Goal: Task Accomplishment & Management: Use online tool/utility

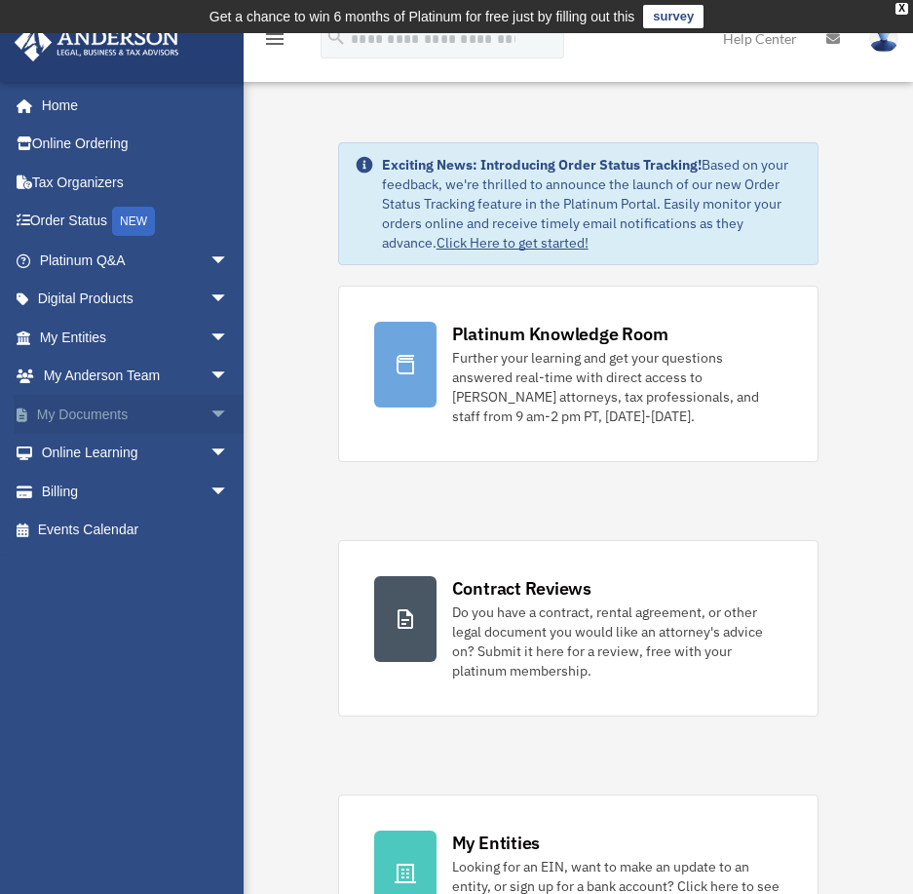
click at [123, 400] on link "My Documents arrow_drop_down" at bounding box center [136, 414] width 245 height 39
click at [124, 410] on link "My Documents arrow_drop_down" at bounding box center [136, 414] width 245 height 39
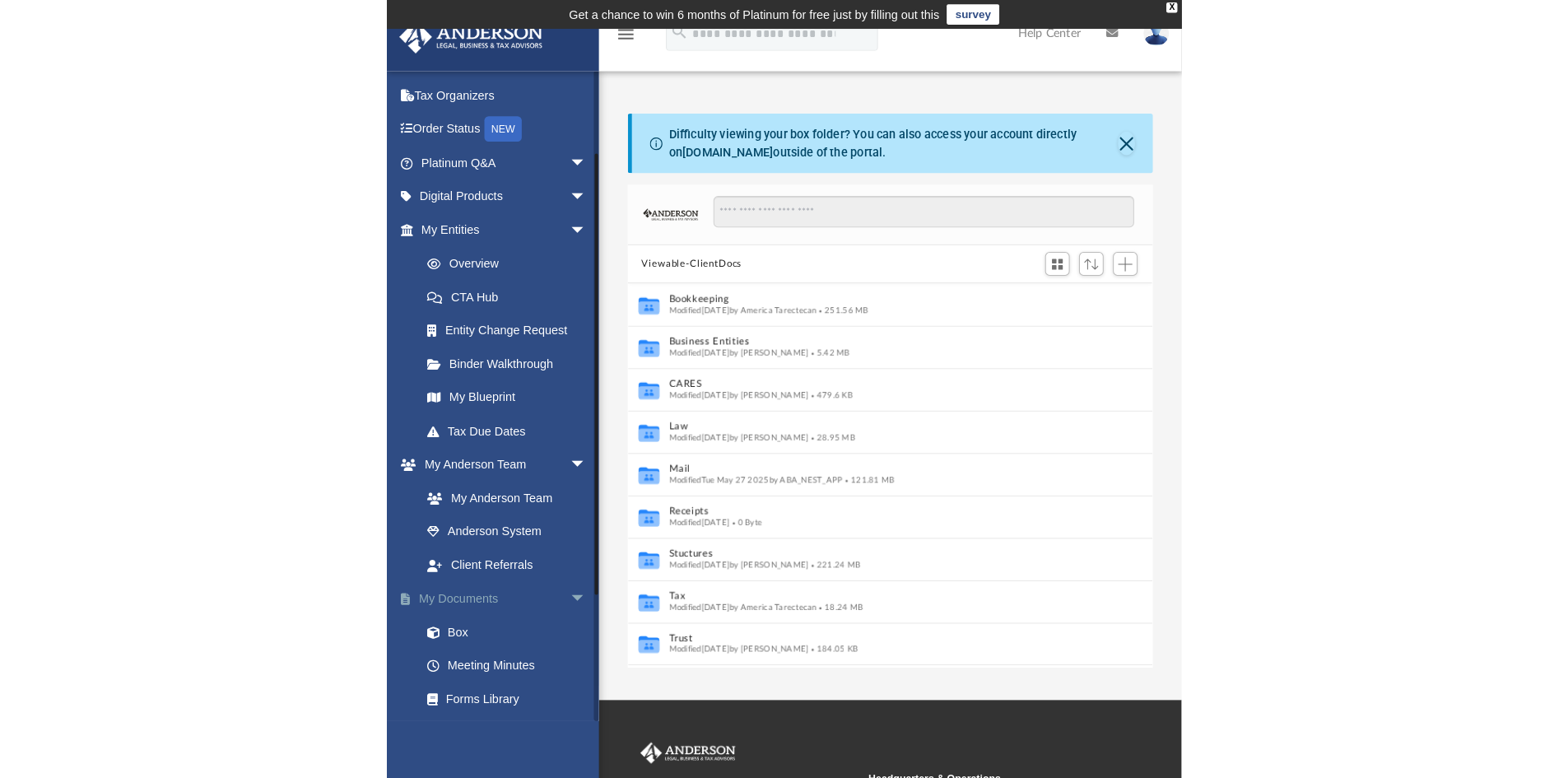
scroll to position [247, 0]
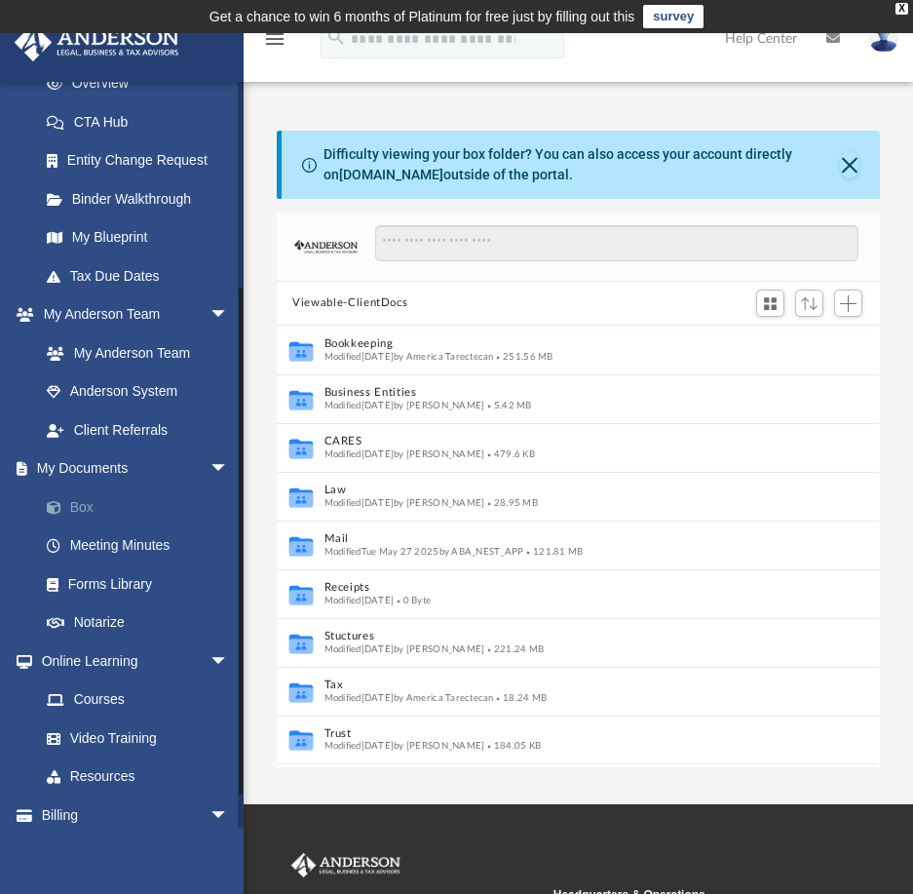
click at [90, 507] on link "Box" at bounding box center [142, 506] width 231 height 39
click at [79, 504] on link "Box" at bounding box center [142, 506] width 231 height 39
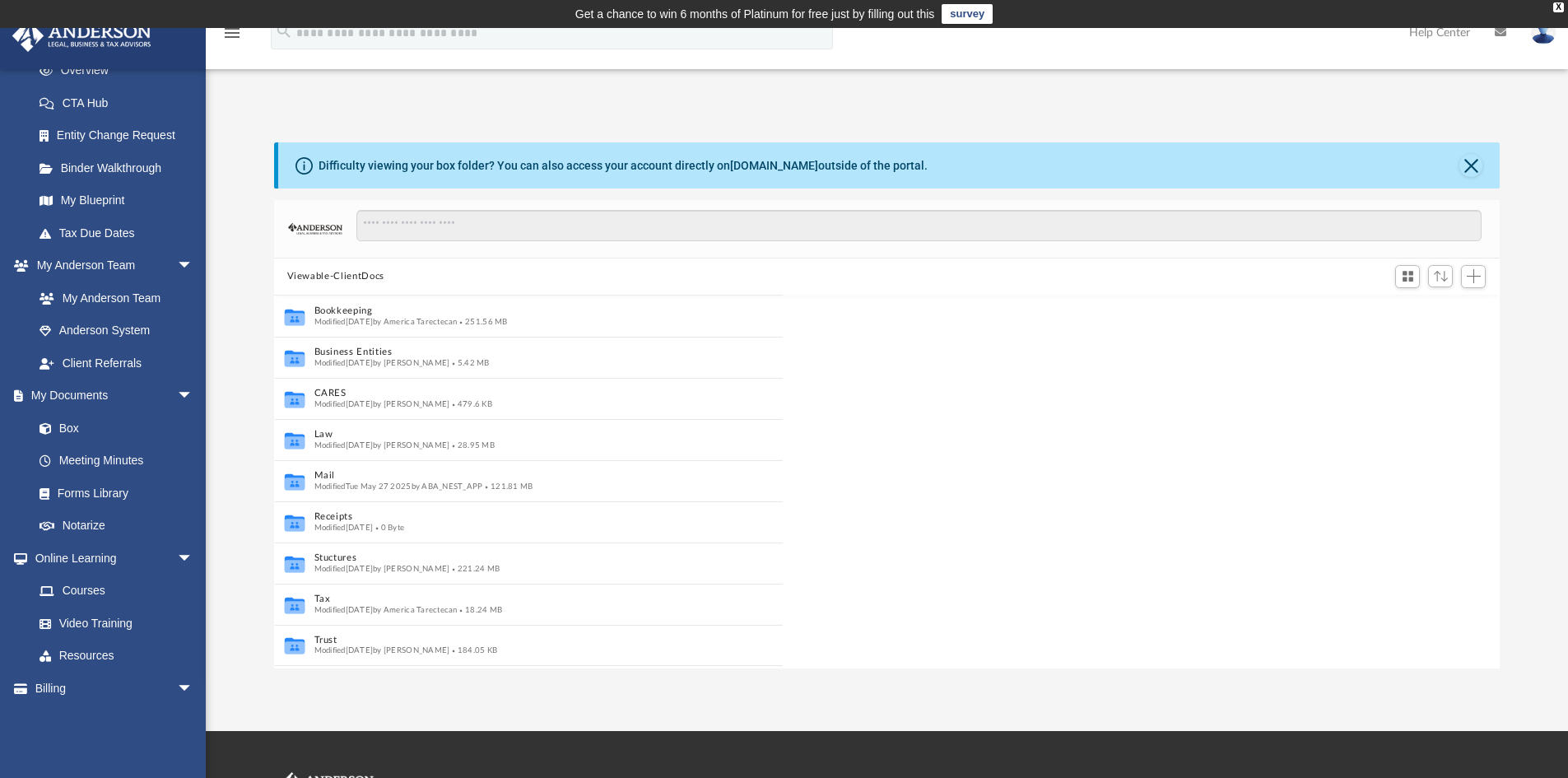
scroll to position [362, 1213]
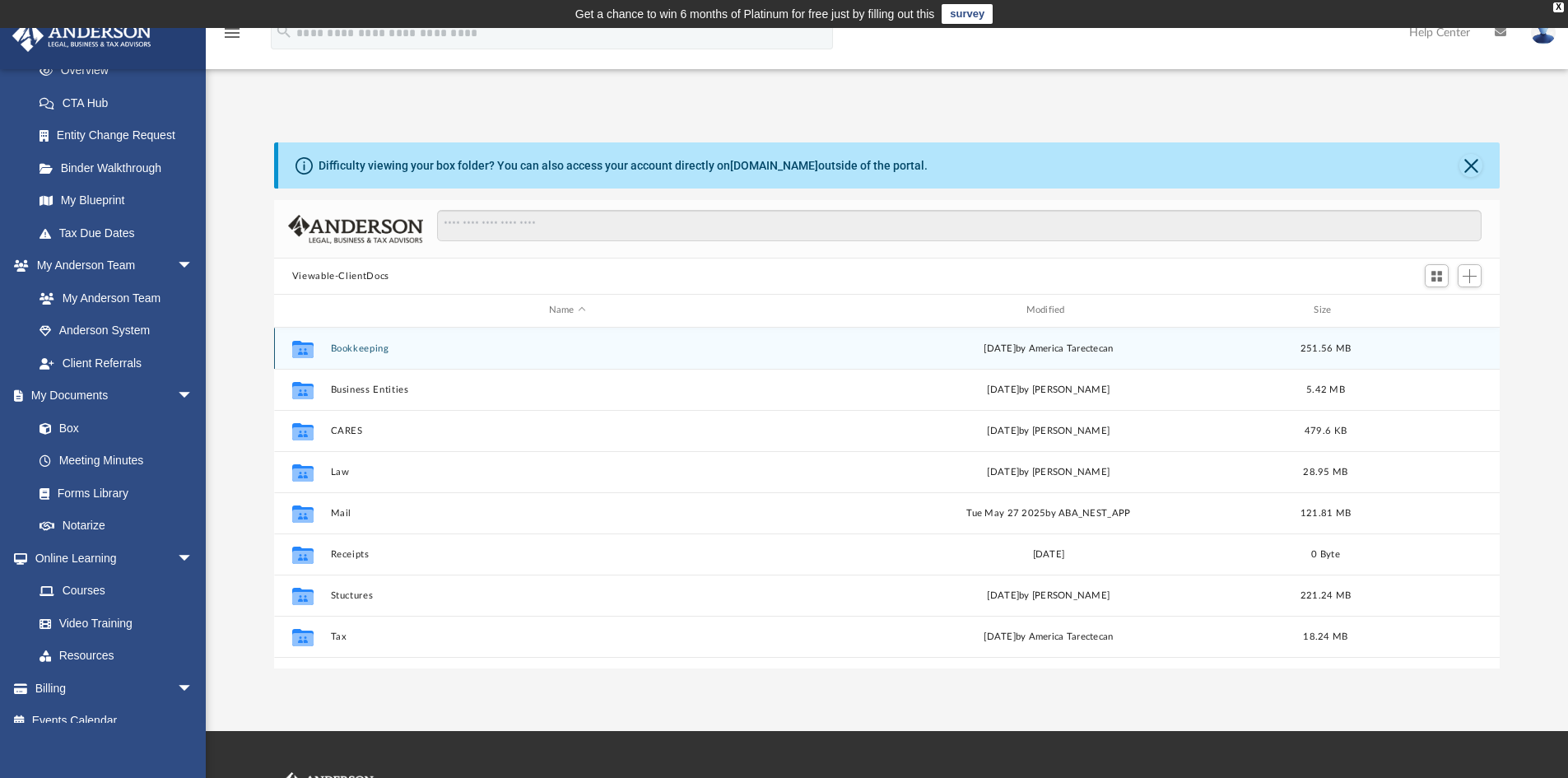
click at [373, 346] on button "Bookkeeping" at bounding box center [567, 348] width 474 height 11
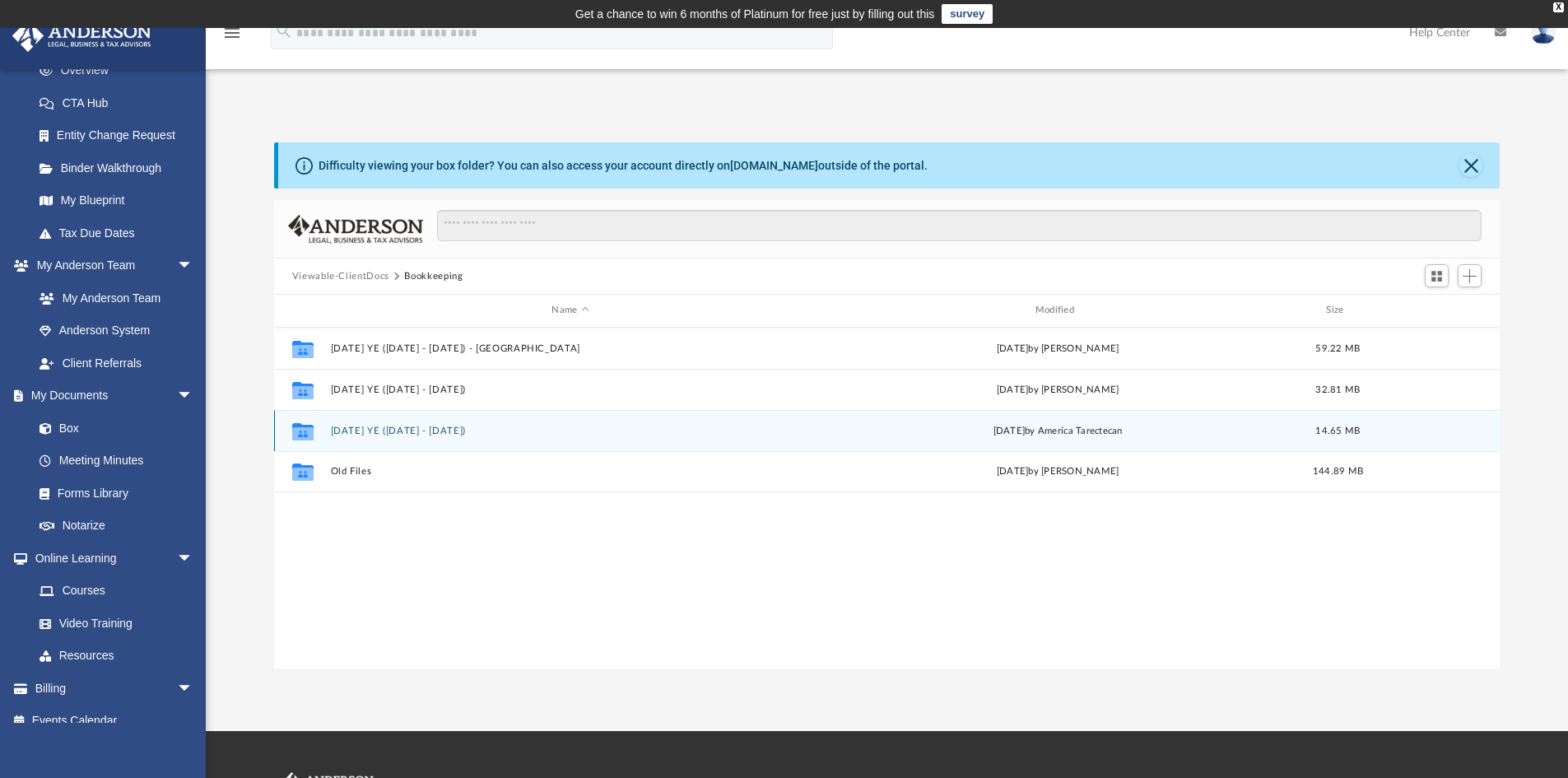
click at [416, 433] on button "[DATE] YE ([DATE] - [DATE])" at bounding box center [570, 431] width 480 height 11
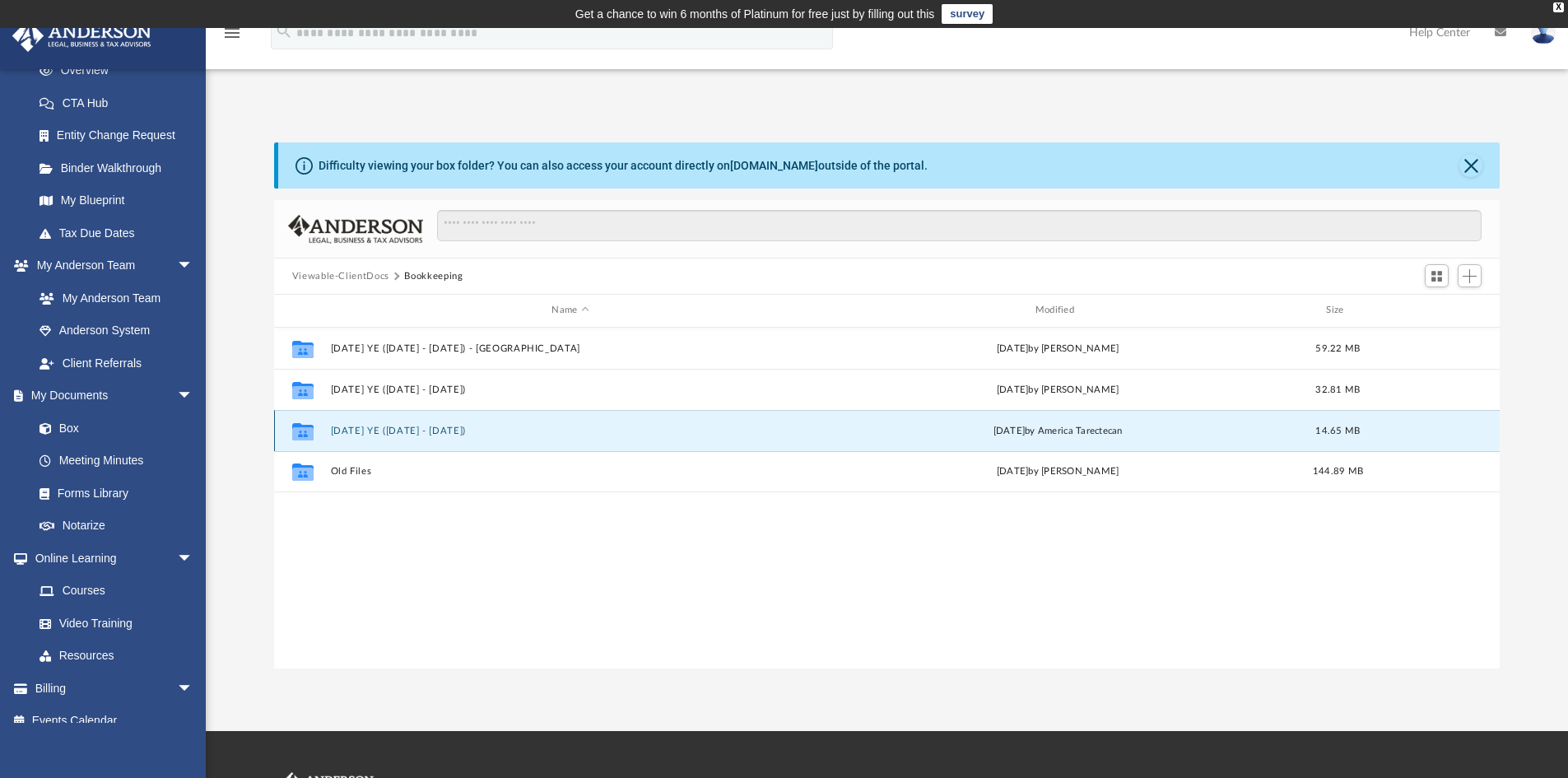
click at [416, 433] on button "[DATE] YE ([DATE] - [DATE])" at bounding box center [570, 431] width 480 height 11
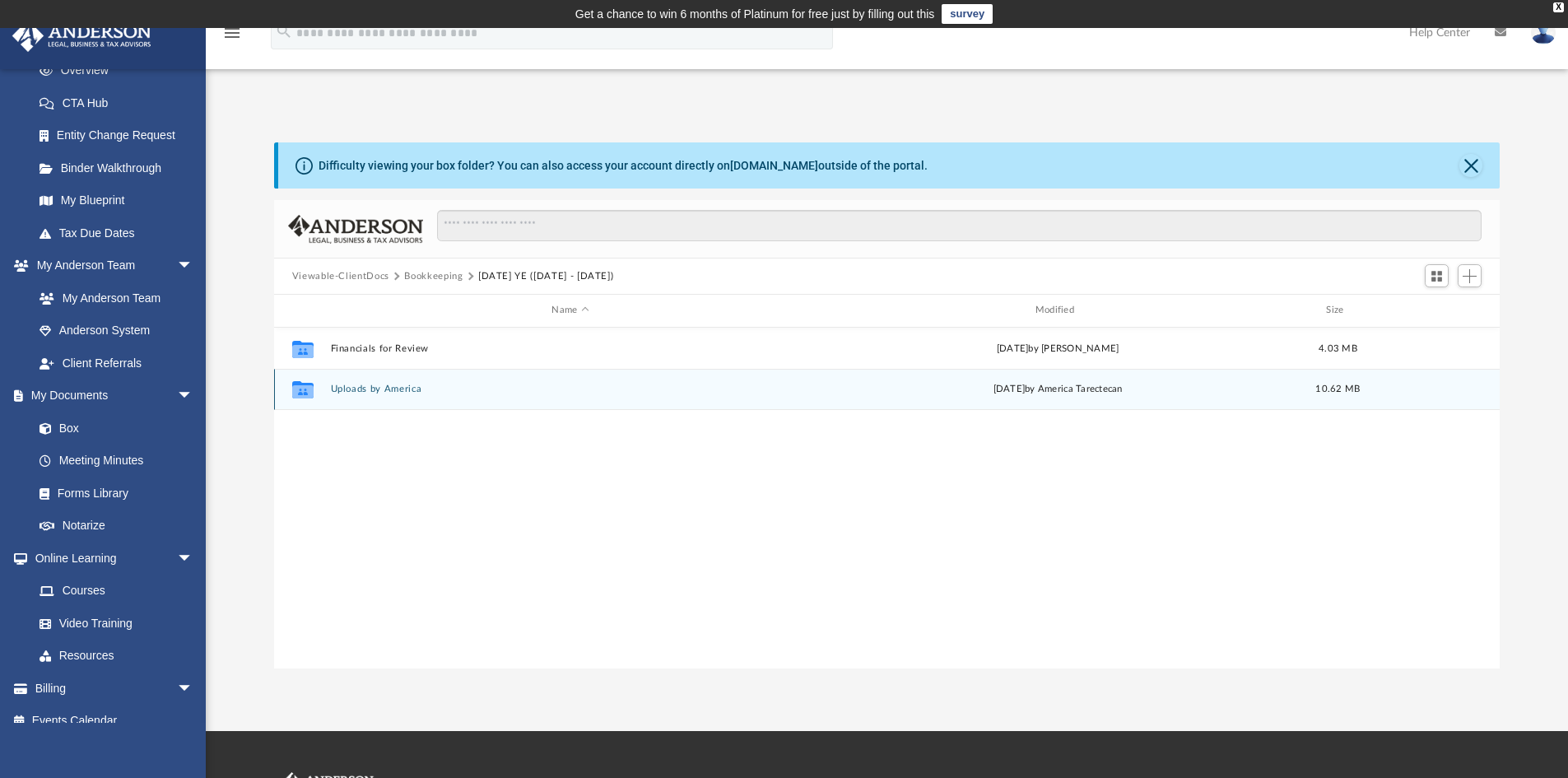
click at [373, 390] on button "Uploads by America" at bounding box center [570, 389] width 480 height 11
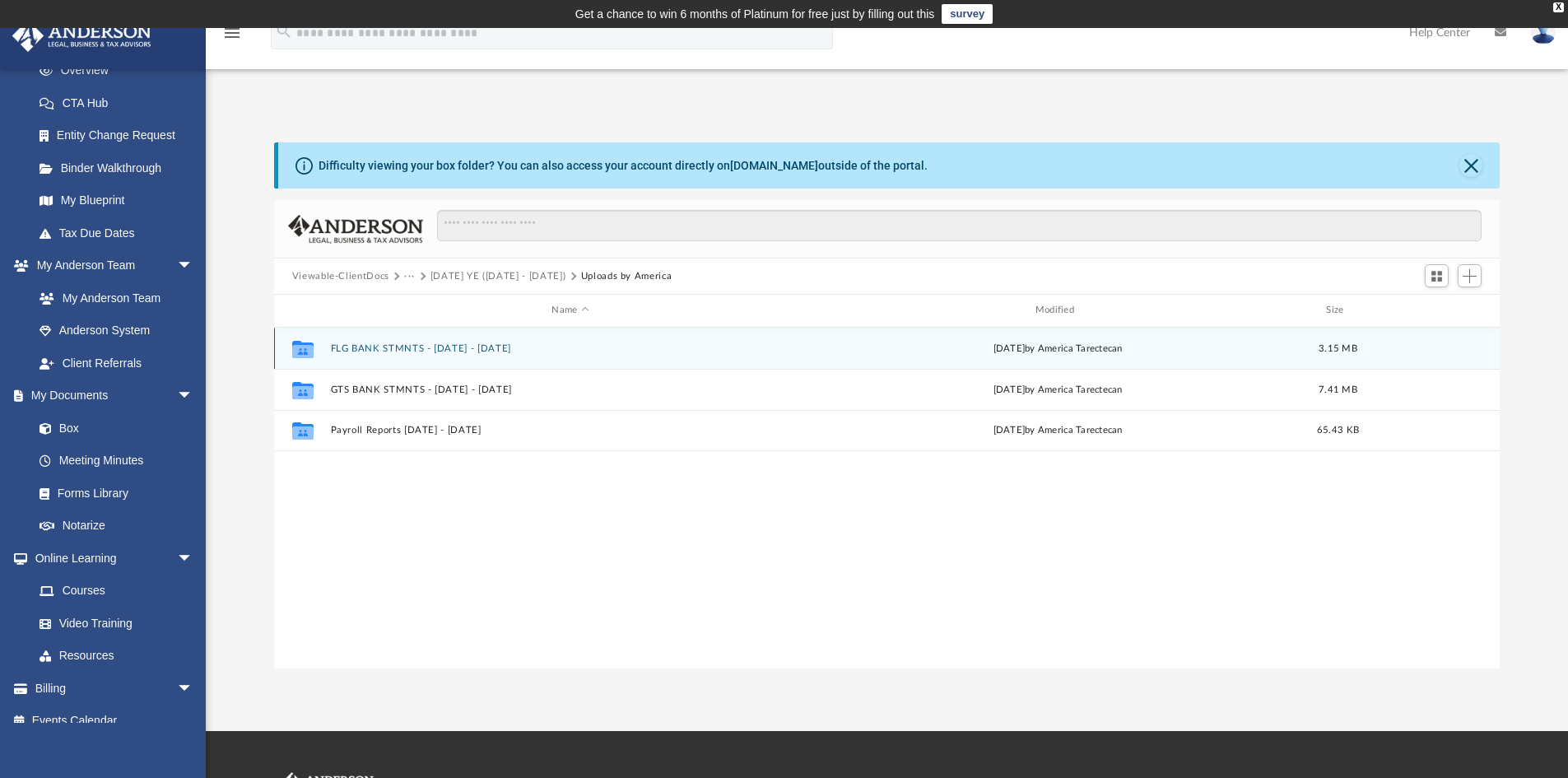
click at [446, 346] on button "FLG BANK STMNTS - [DATE] - [DATE]" at bounding box center [570, 348] width 480 height 11
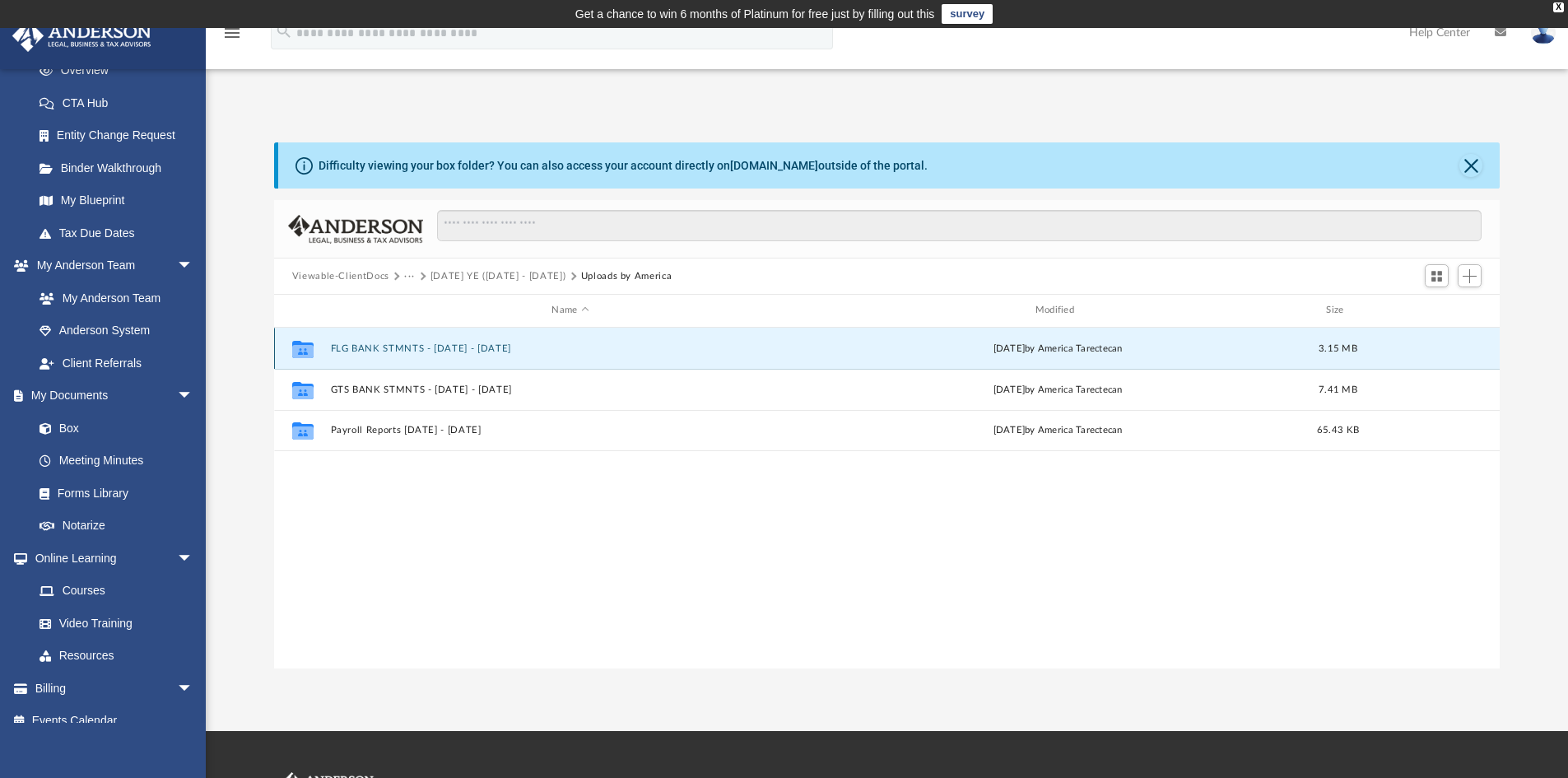
click at [446, 346] on button "FLG BANK STMNTS - [DATE] - [DATE]" at bounding box center [570, 348] width 480 height 11
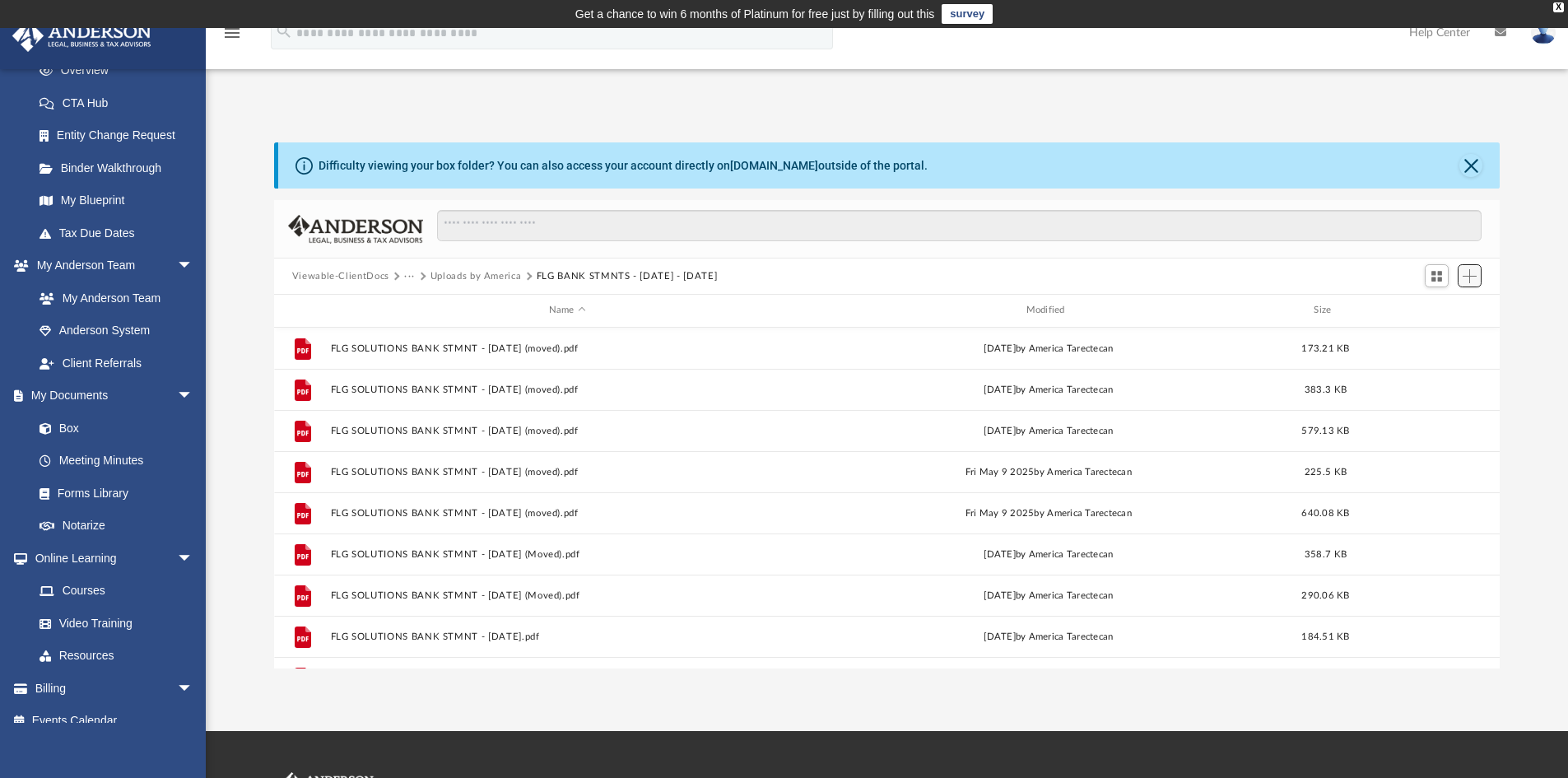
click at [783, 275] on span "Add" at bounding box center [1470, 276] width 14 height 14
click at [783, 335] on li "New Folder" at bounding box center [1446, 335] width 52 height 17
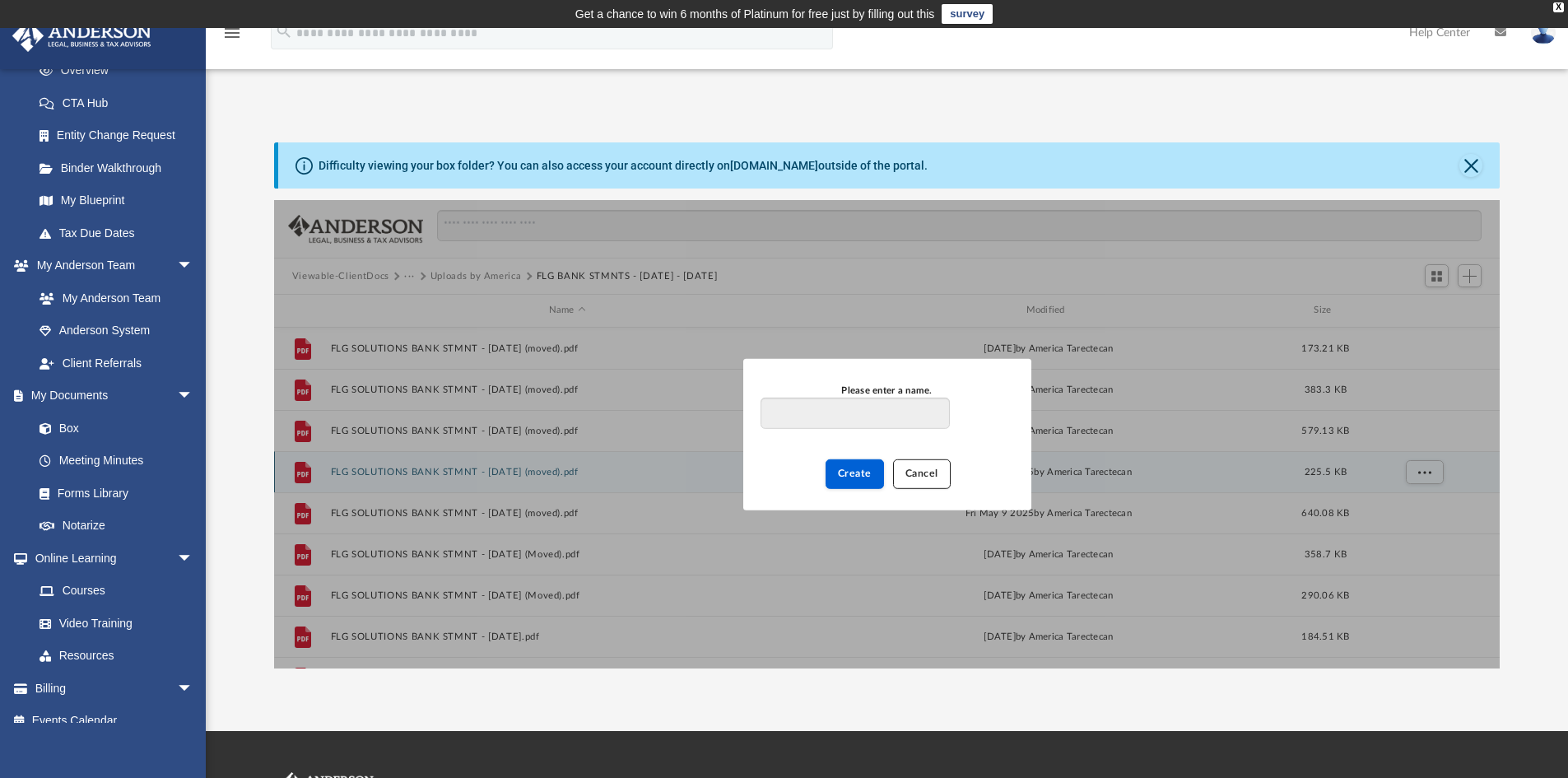
click at [783, 466] on button "Cancel" at bounding box center [922, 474] width 57 height 29
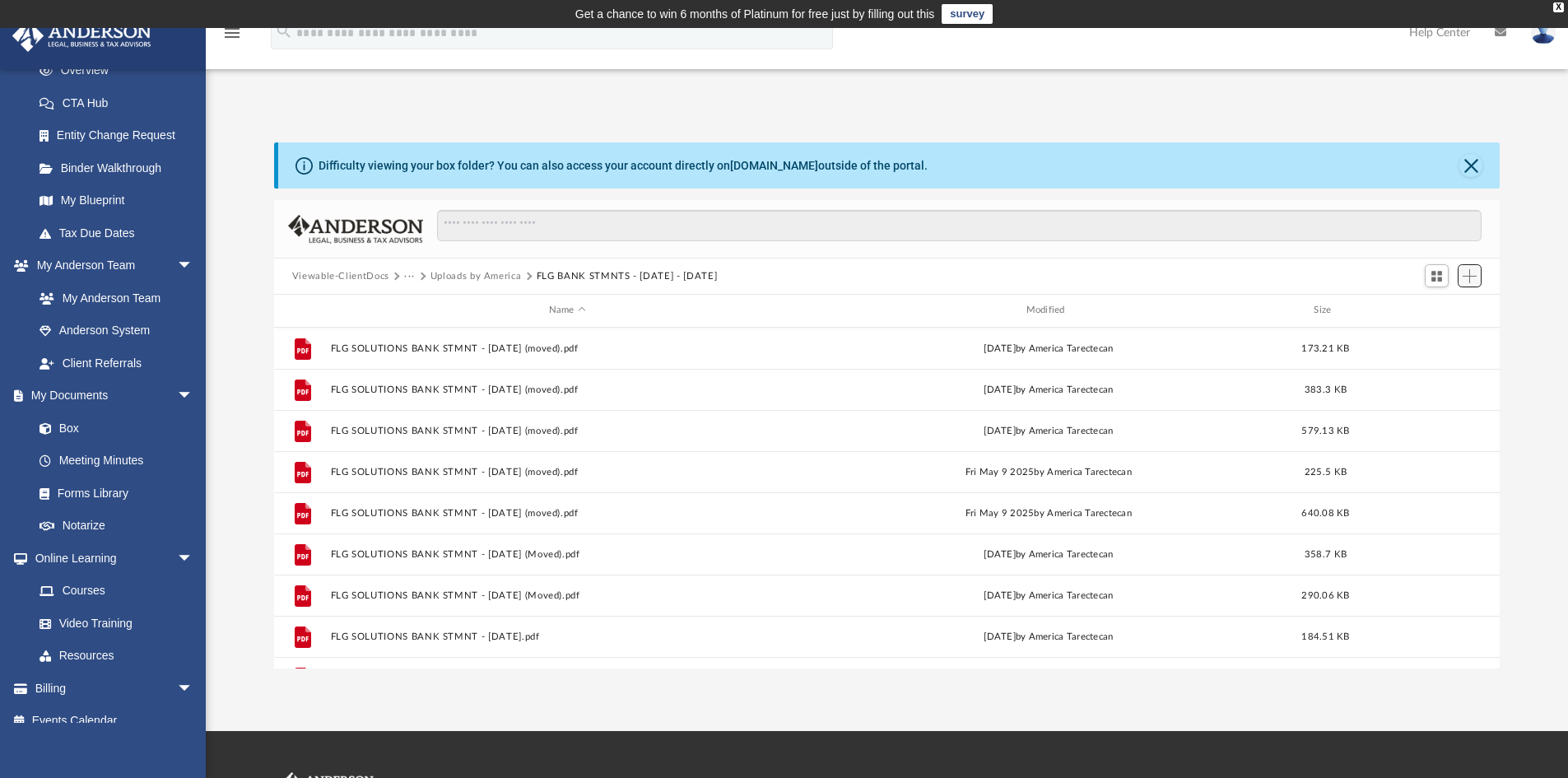
click at [783, 271] on span "Add" at bounding box center [1470, 276] width 14 height 14
click at [783, 311] on li "Upload" at bounding box center [1446, 309] width 52 height 17
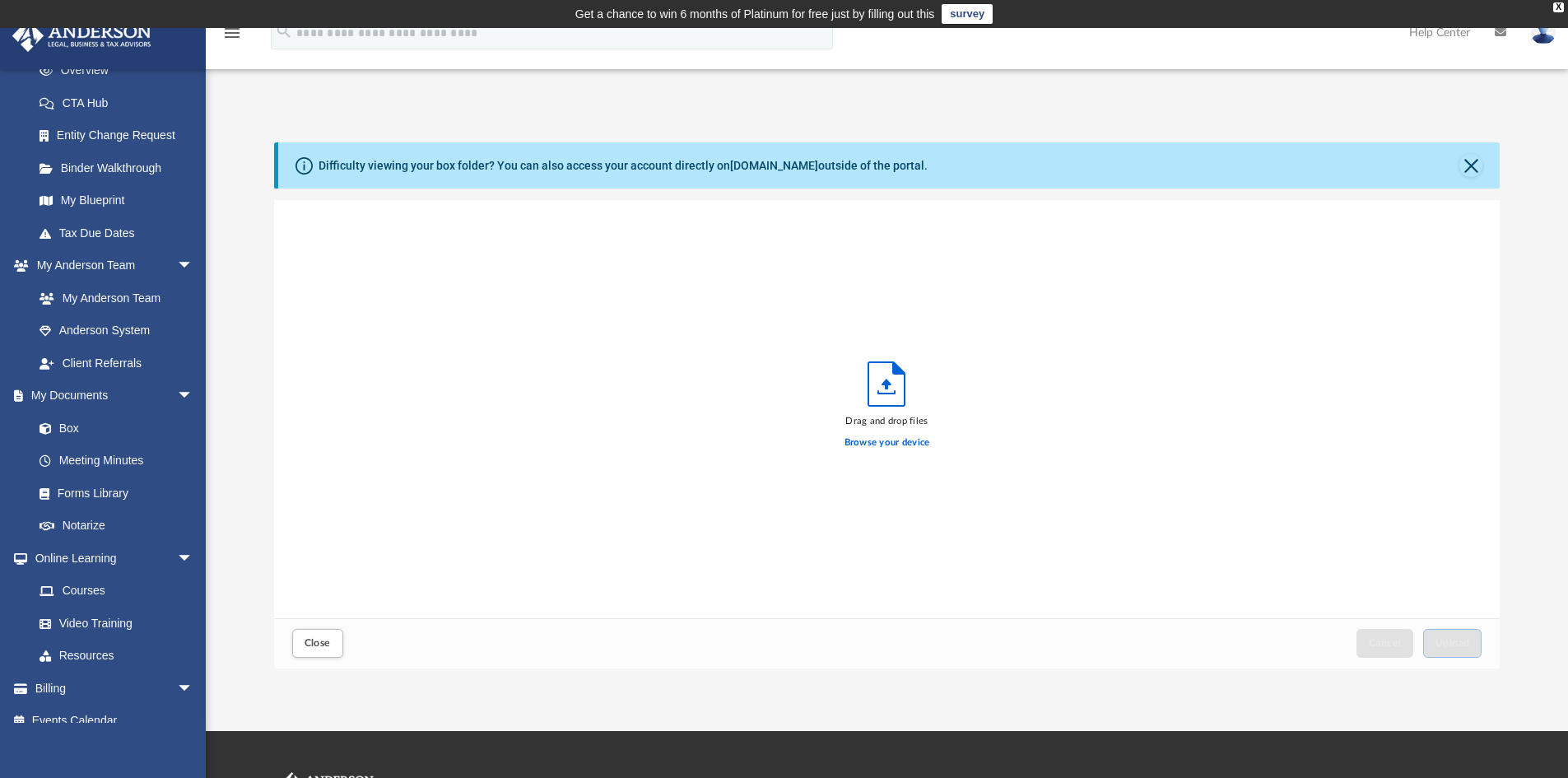
scroll to position [405, 1213]
click at [783, 443] on label "Browse your device" at bounding box center [887, 443] width 85 height 15
click at [0, 0] on input "Browse your device" at bounding box center [0, 0] width 0 height 0
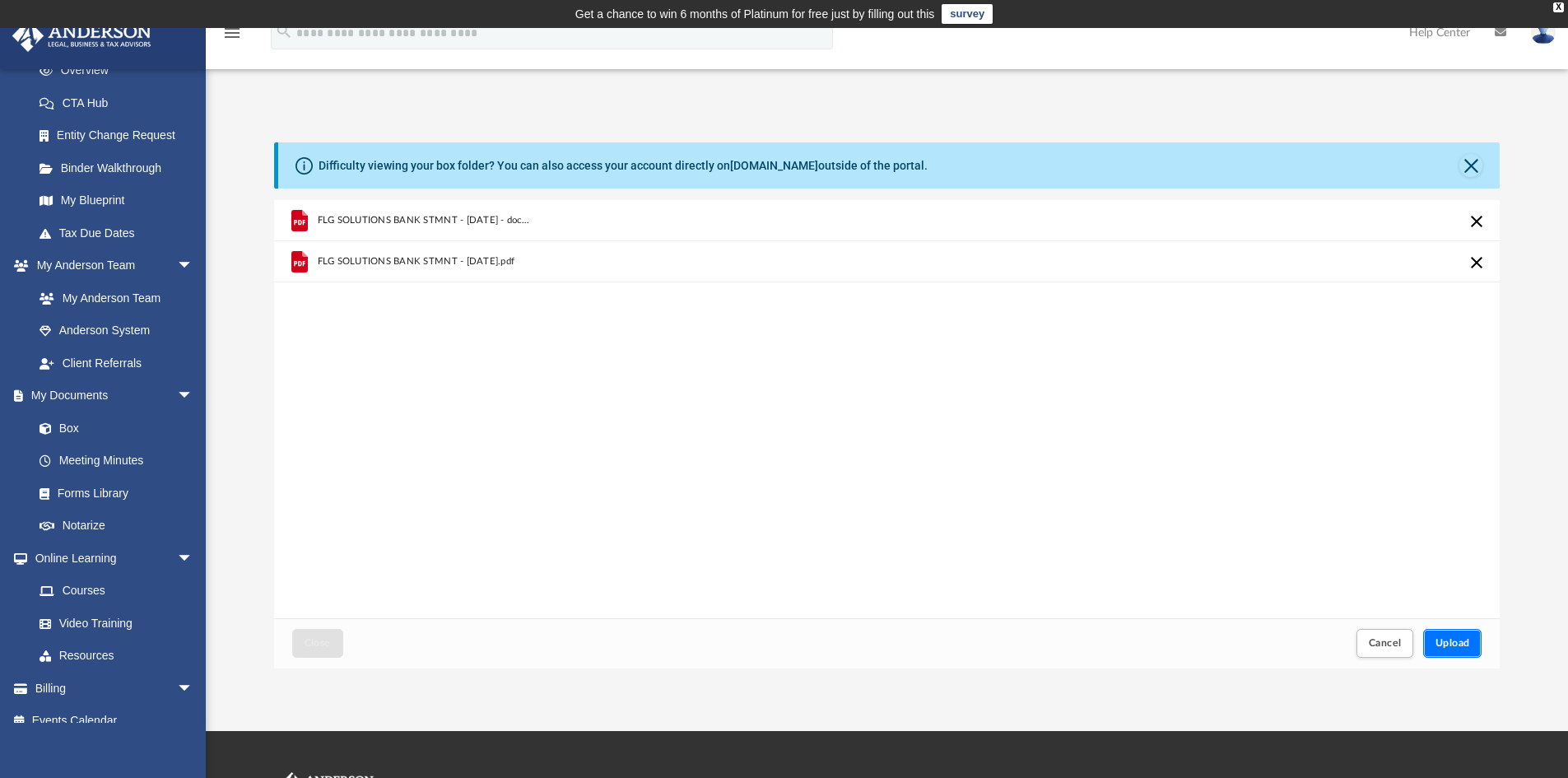
click at [783, 633] on button "Upload" at bounding box center [1453, 644] width 59 height 29
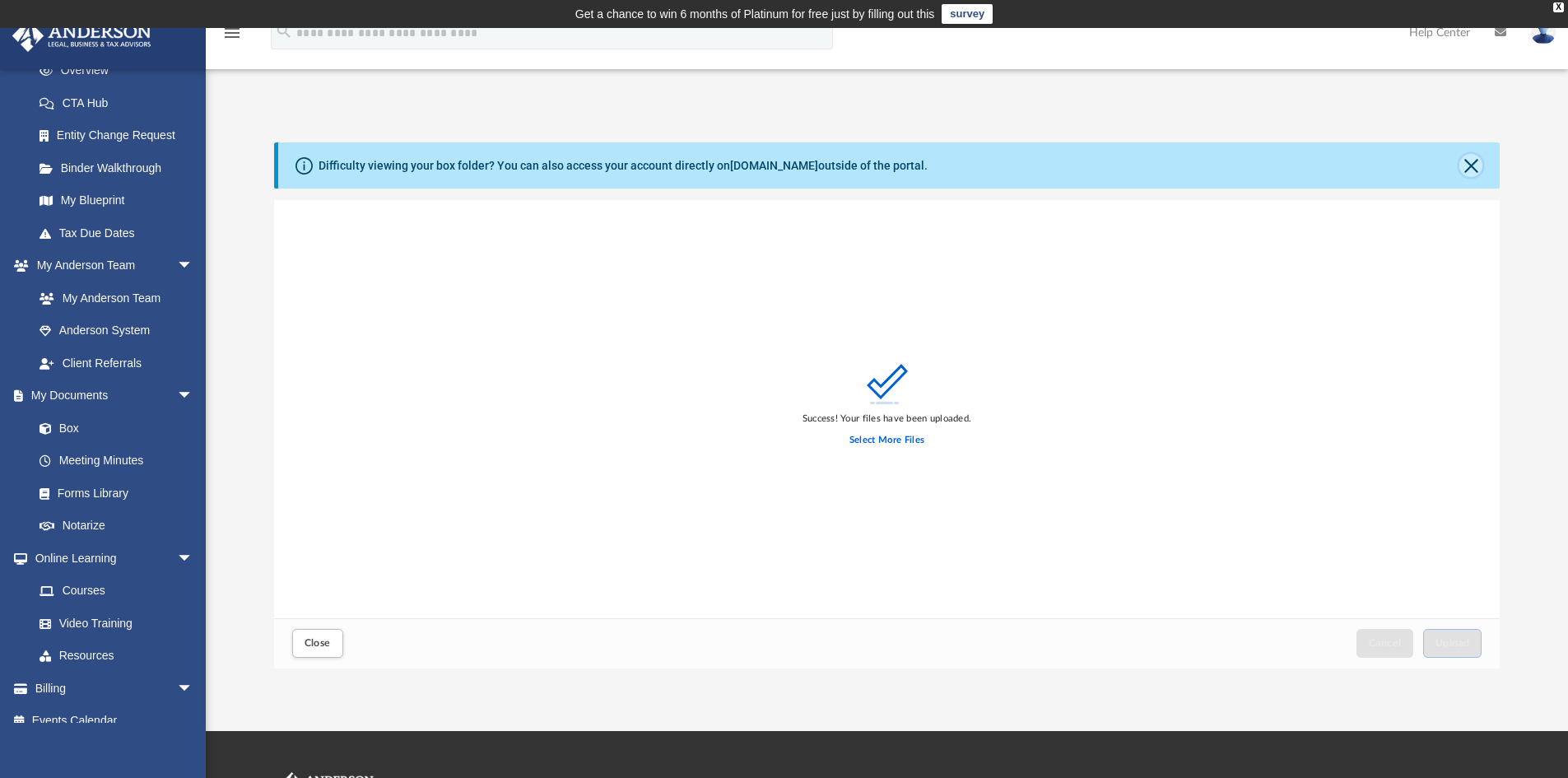
click at [783, 160] on button "Close" at bounding box center [1471, 165] width 23 height 23
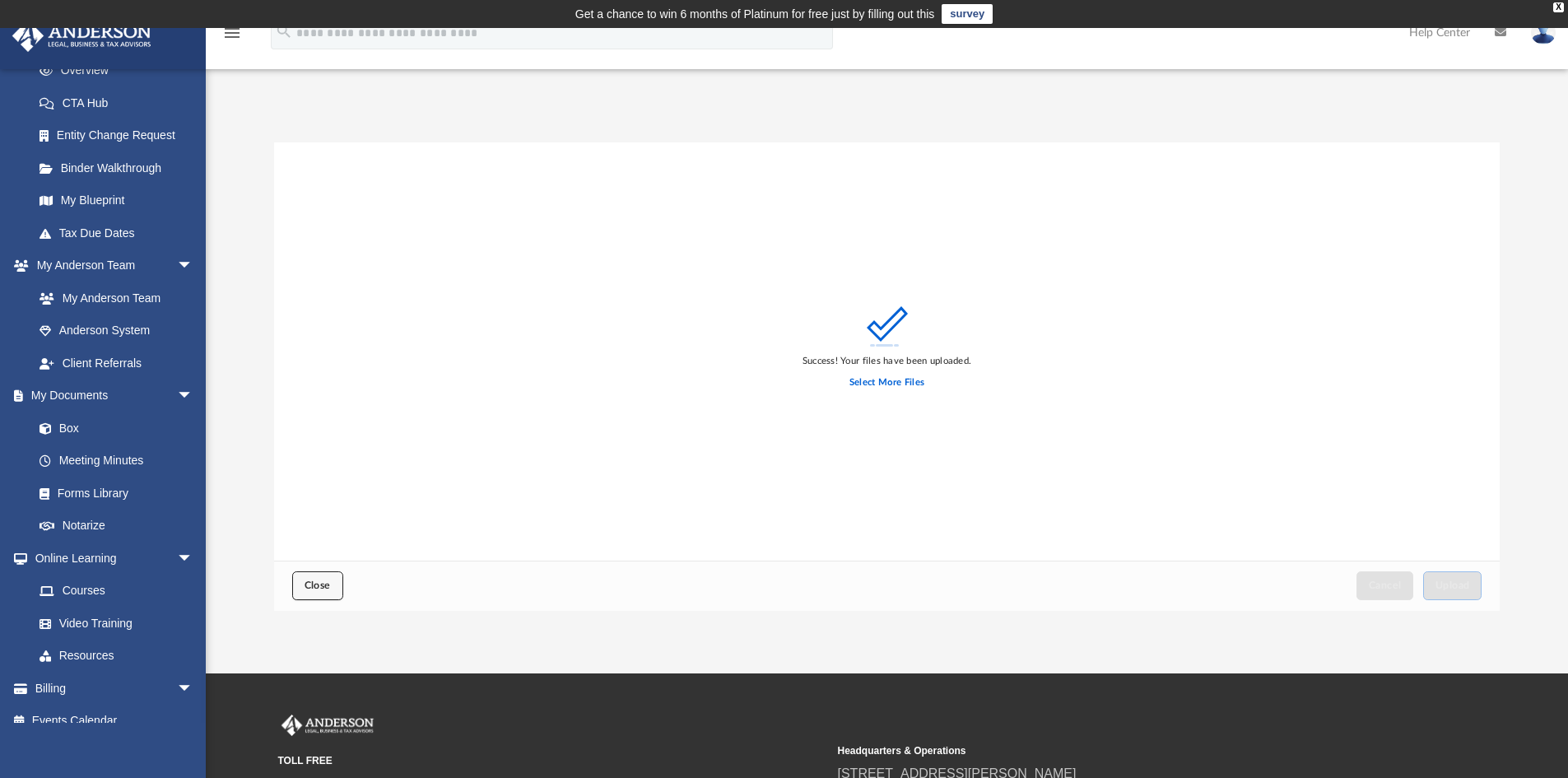
drag, startPoint x: 307, startPoint y: 600, endPoint x: 315, endPoint y: 587, distance: 15.3
click at [308, 596] on button "Close" at bounding box center [318, 585] width 51 height 29
click at [318, 585] on span "Close" at bounding box center [318, 585] width 26 height 10
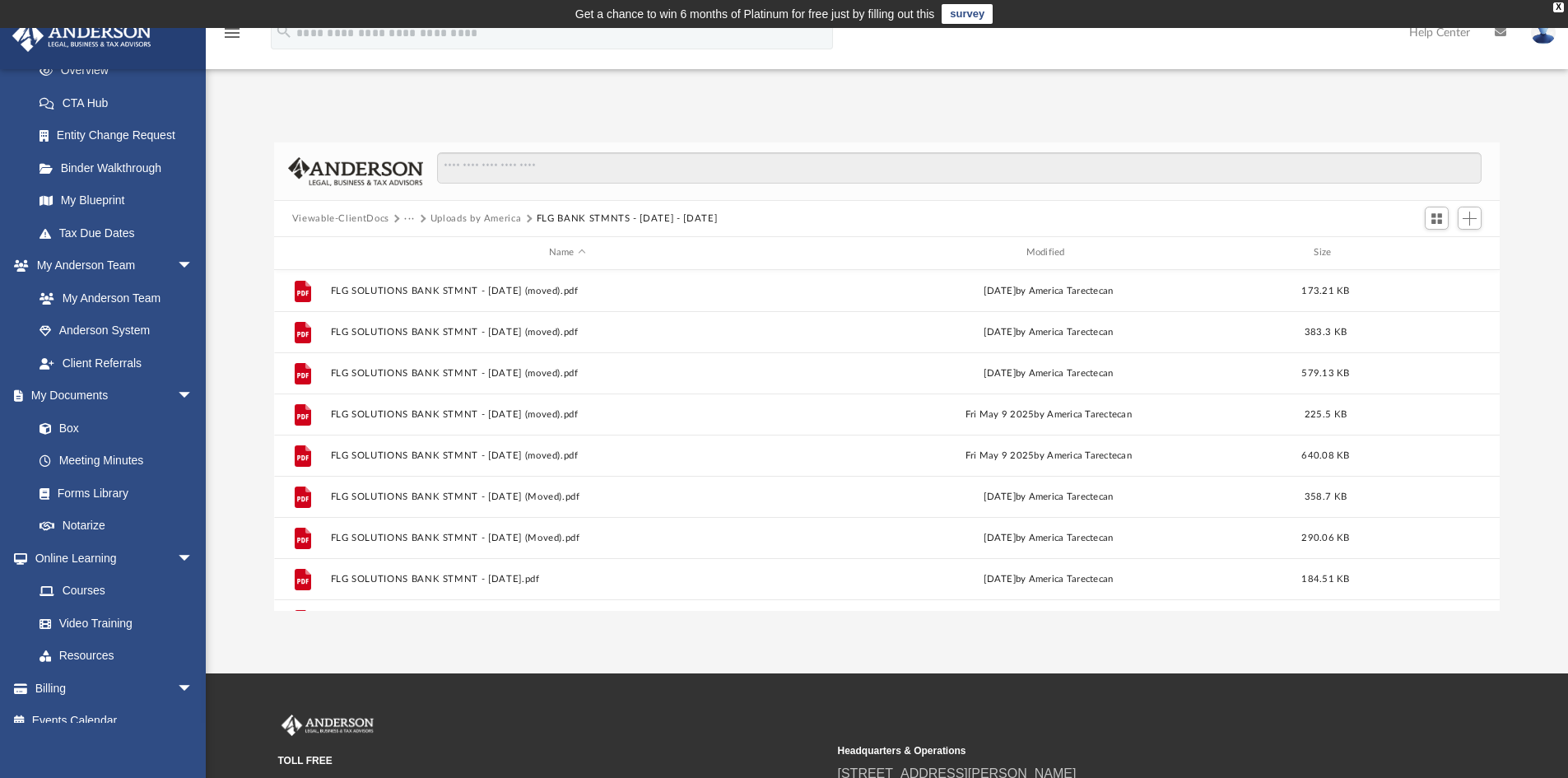
click at [480, 211] on button "Uploads by America" at bounding box center [476, 219] width 91 height 15
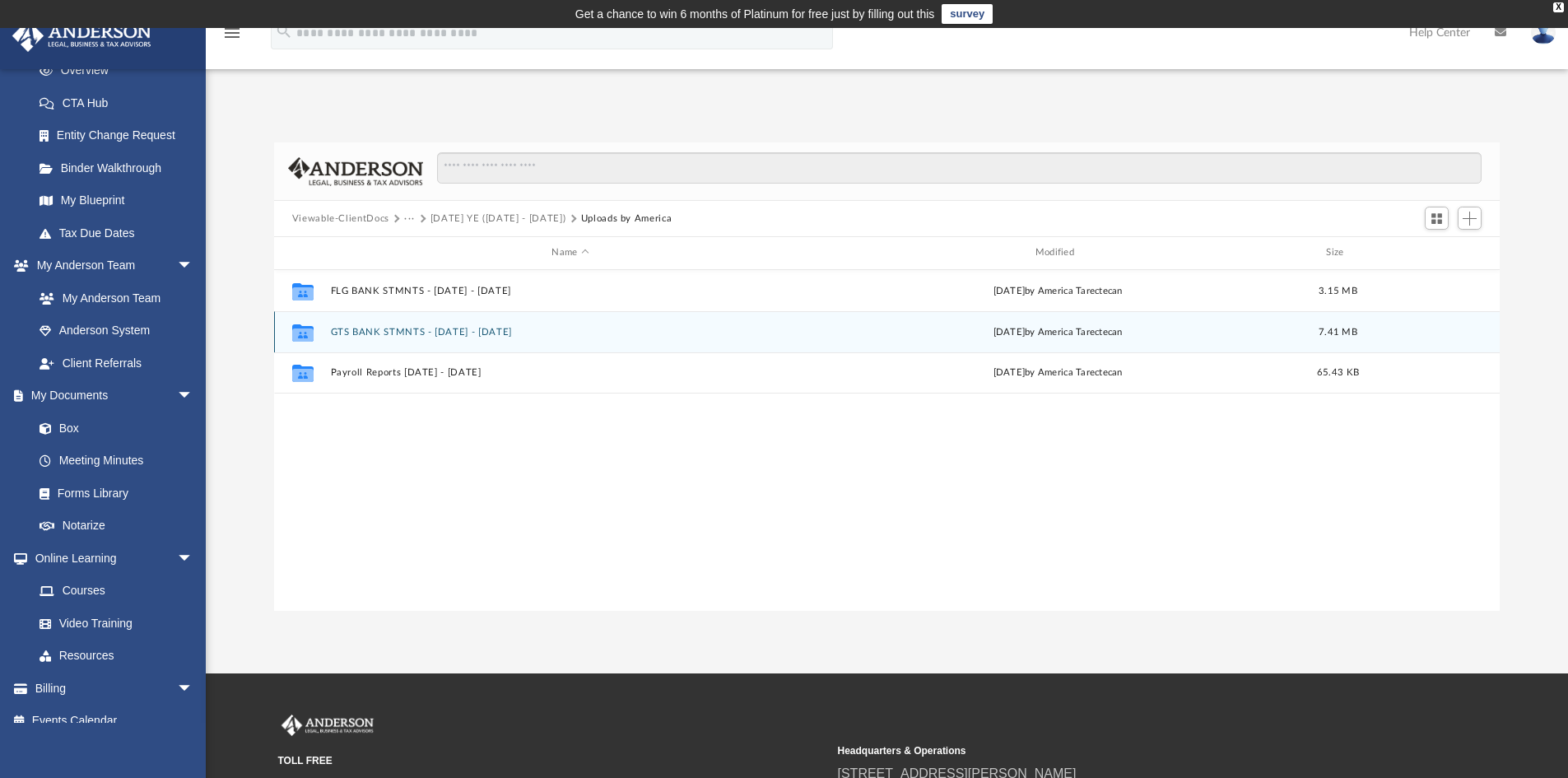
click at [458, 337] on button "GTS BANK STMNTS - [DATE] - [DATE]" at bounding box center [570, 332] width 480 height 11
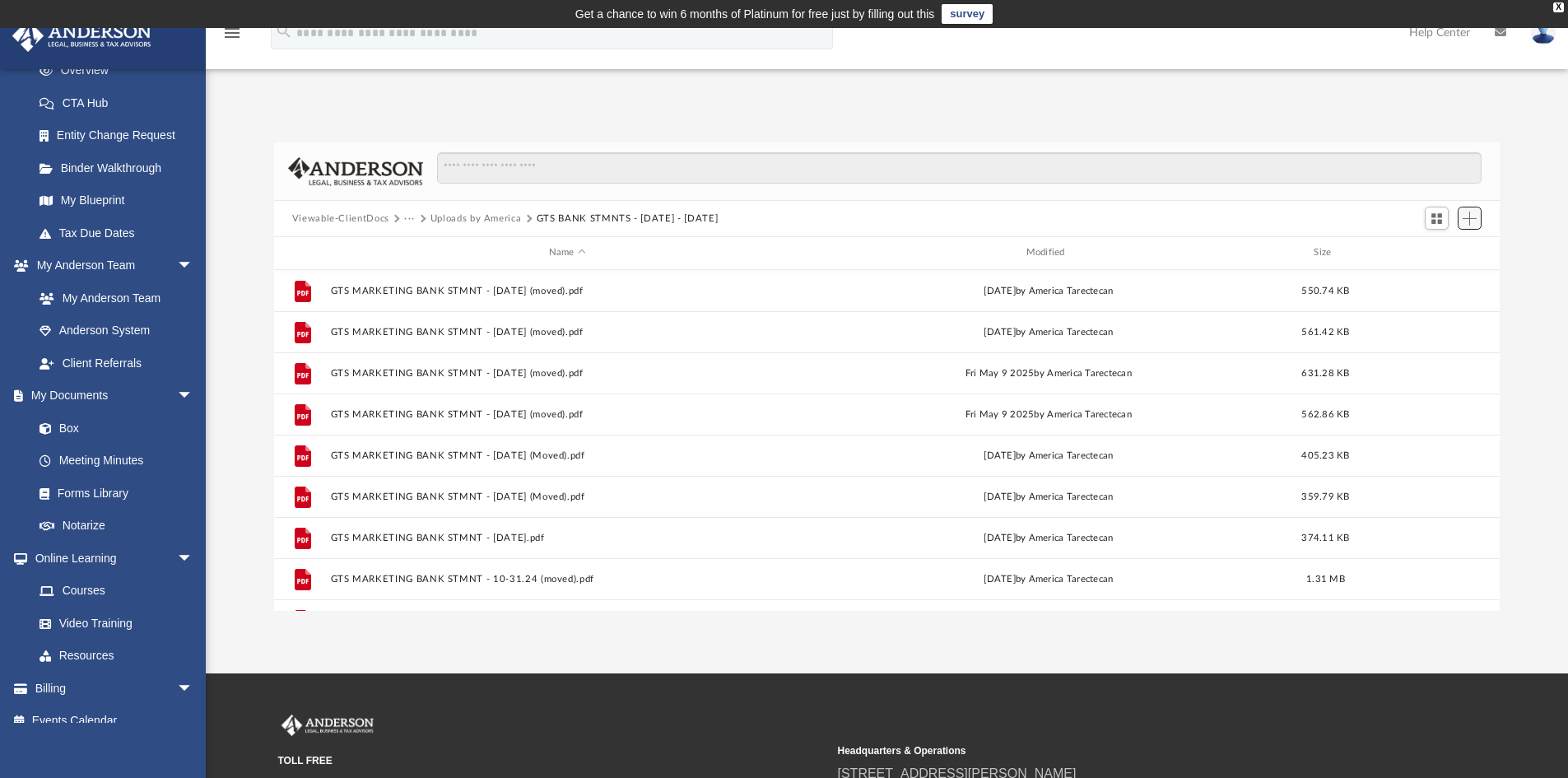
click at [783, 217] on span "Add" at bounding box center [1470, 218] width 14 height 14
click at [783, 249] on li "Upload" at bounding box center [1446, 251] width 52 height 17
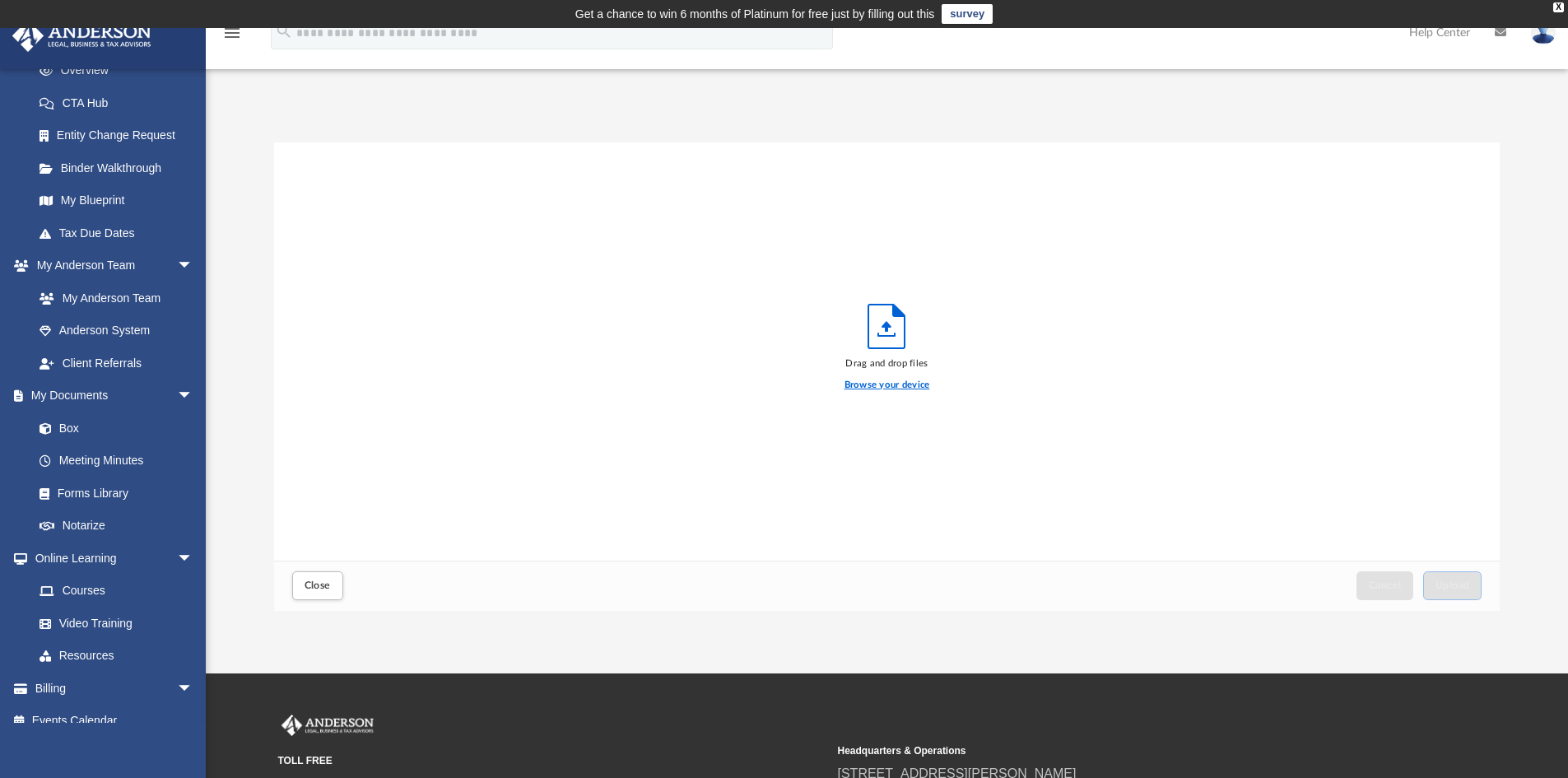
click at [783, 383] on label "Browse your device" at bounding box center [887, 385] width 85 height 15
click at [0, 0] on input "Browse your device" at bounding box center [0, 0] width 0 height 0
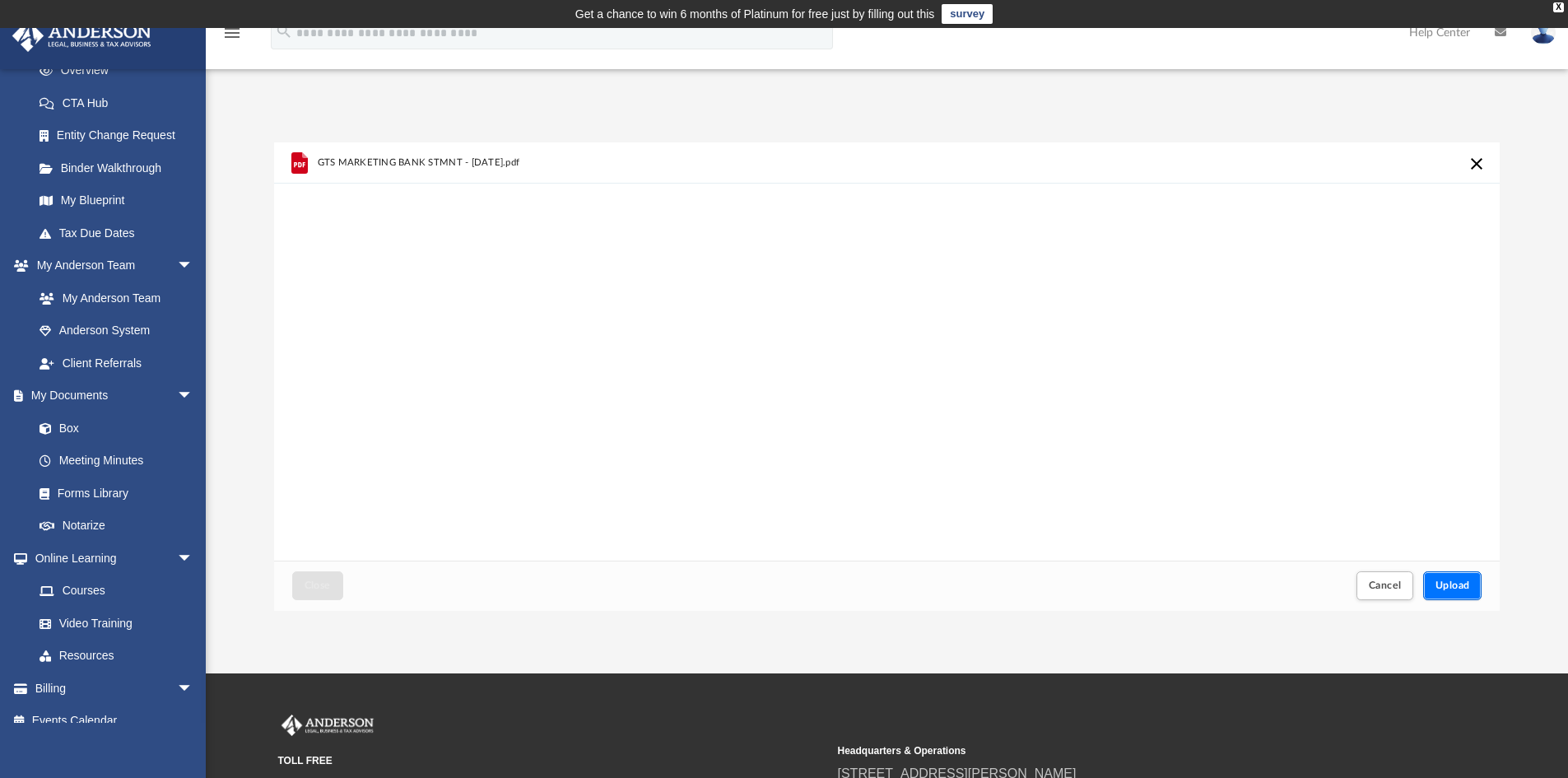
drag, startPoint x: 1446, startPoint y: 579, endPoint x: 1442, endPoint y: 569, distance: 10.8
click at [783, 579] on button "Upload" at bounding box center [1453, 585] width 59 height 29
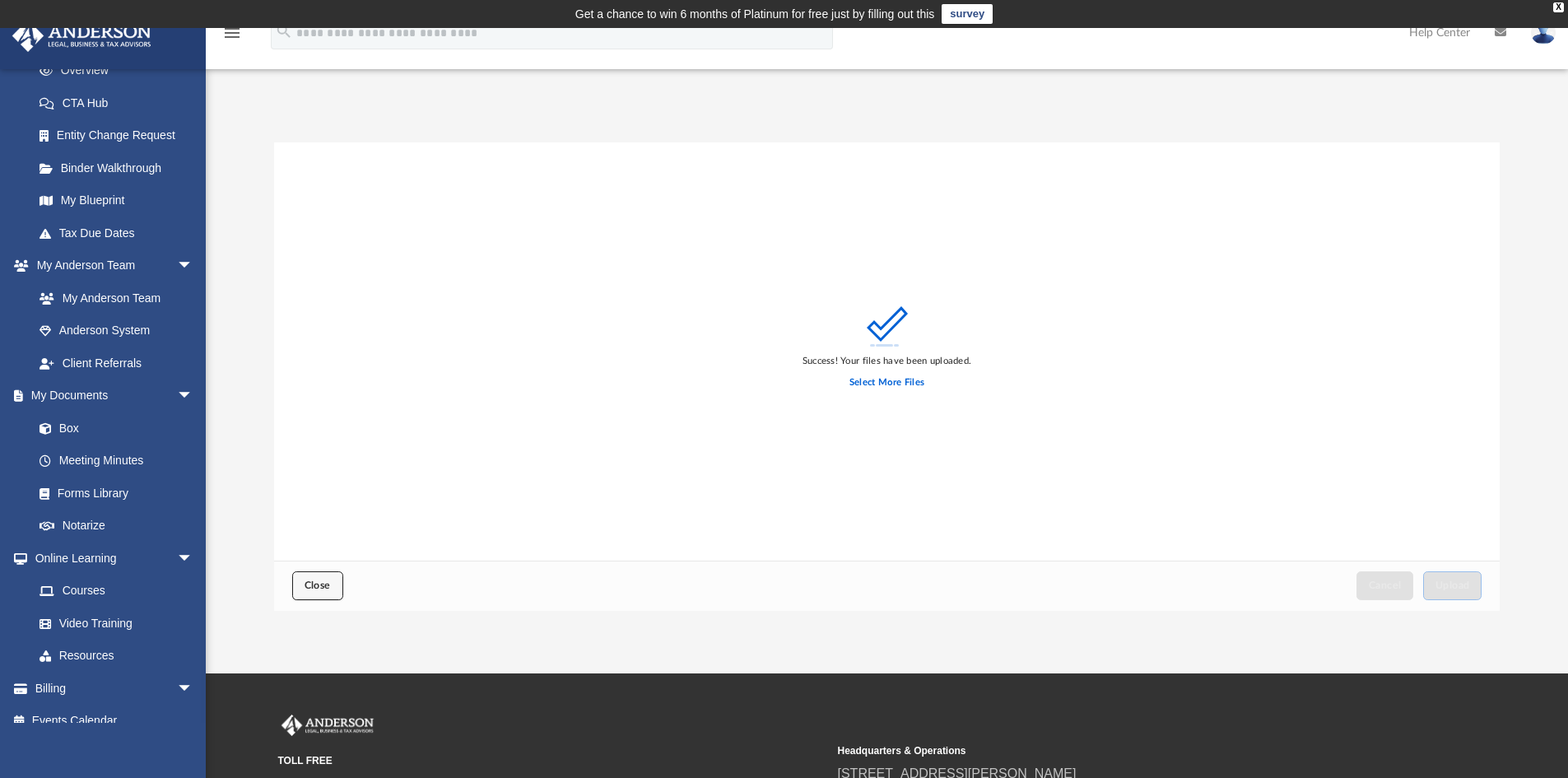
click at [305, 588] on span "Close" at bounding box center [318, 585] width 26 height 10
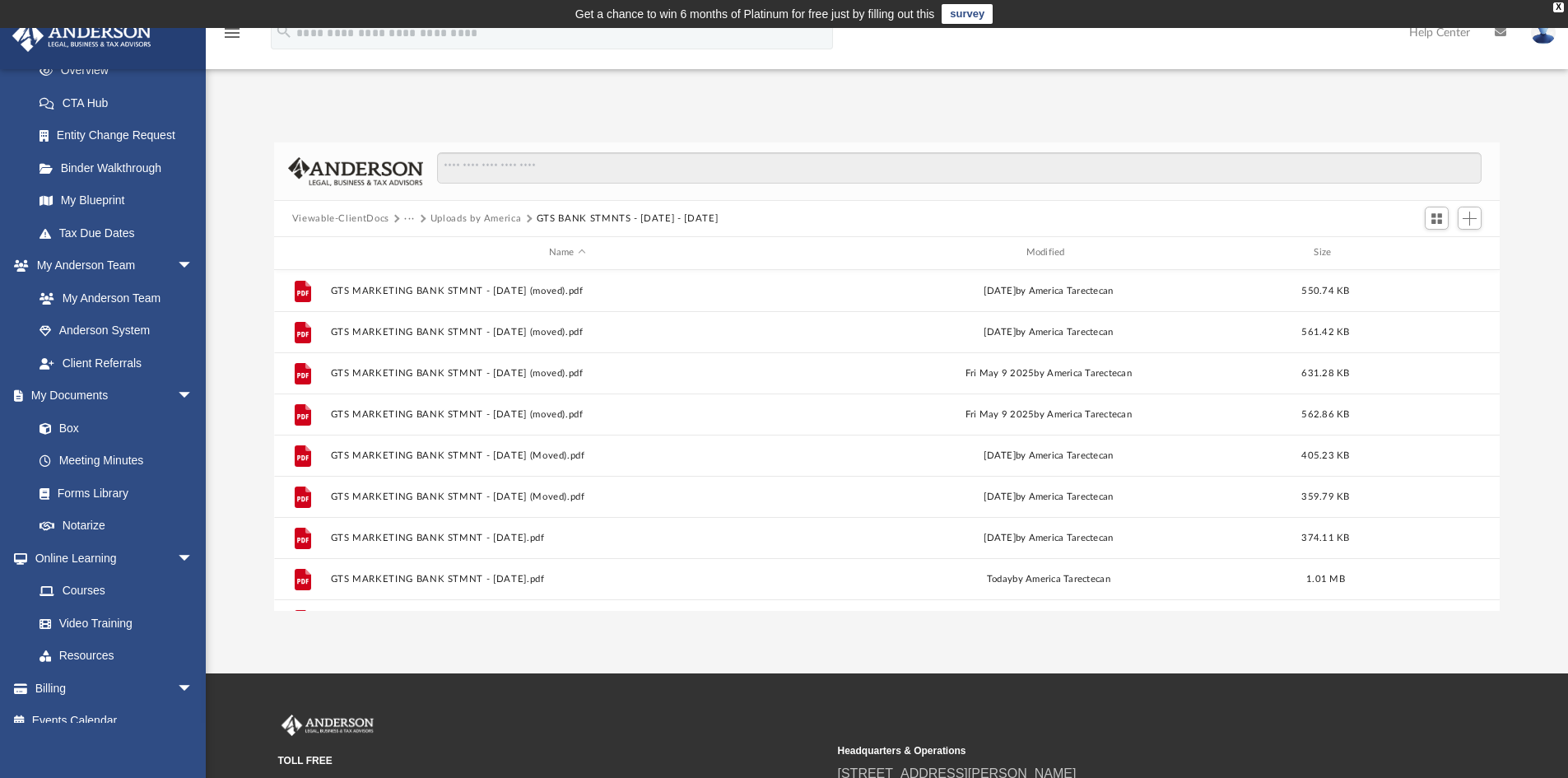
click at [444, 219] on button "Uploads by America" at bounding box center [476, 219] width 91 height 15
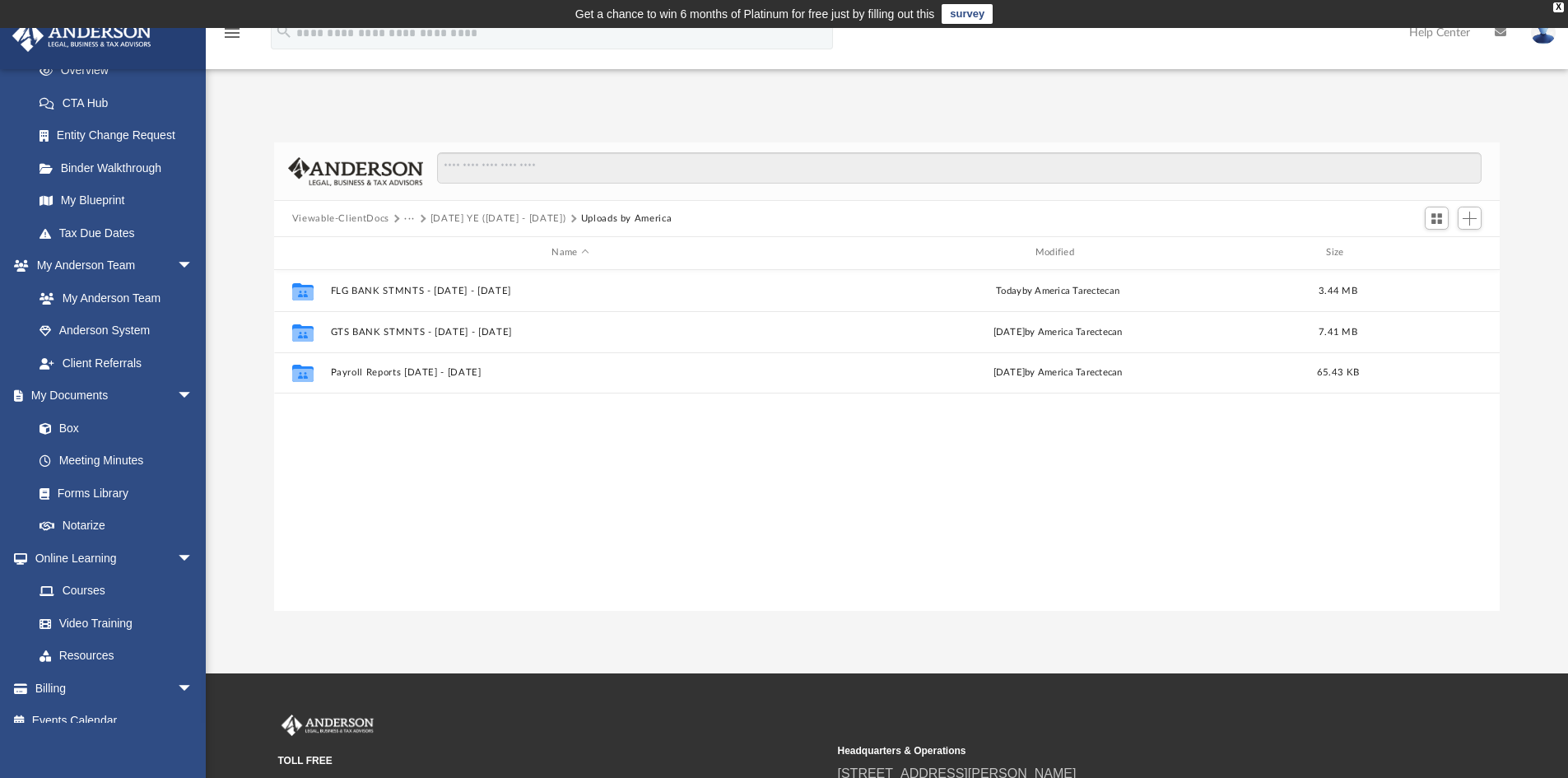
click at [375, 217] on button "Viewable-ClientDocs" at bounding box center [340, 219] width 97 height 15
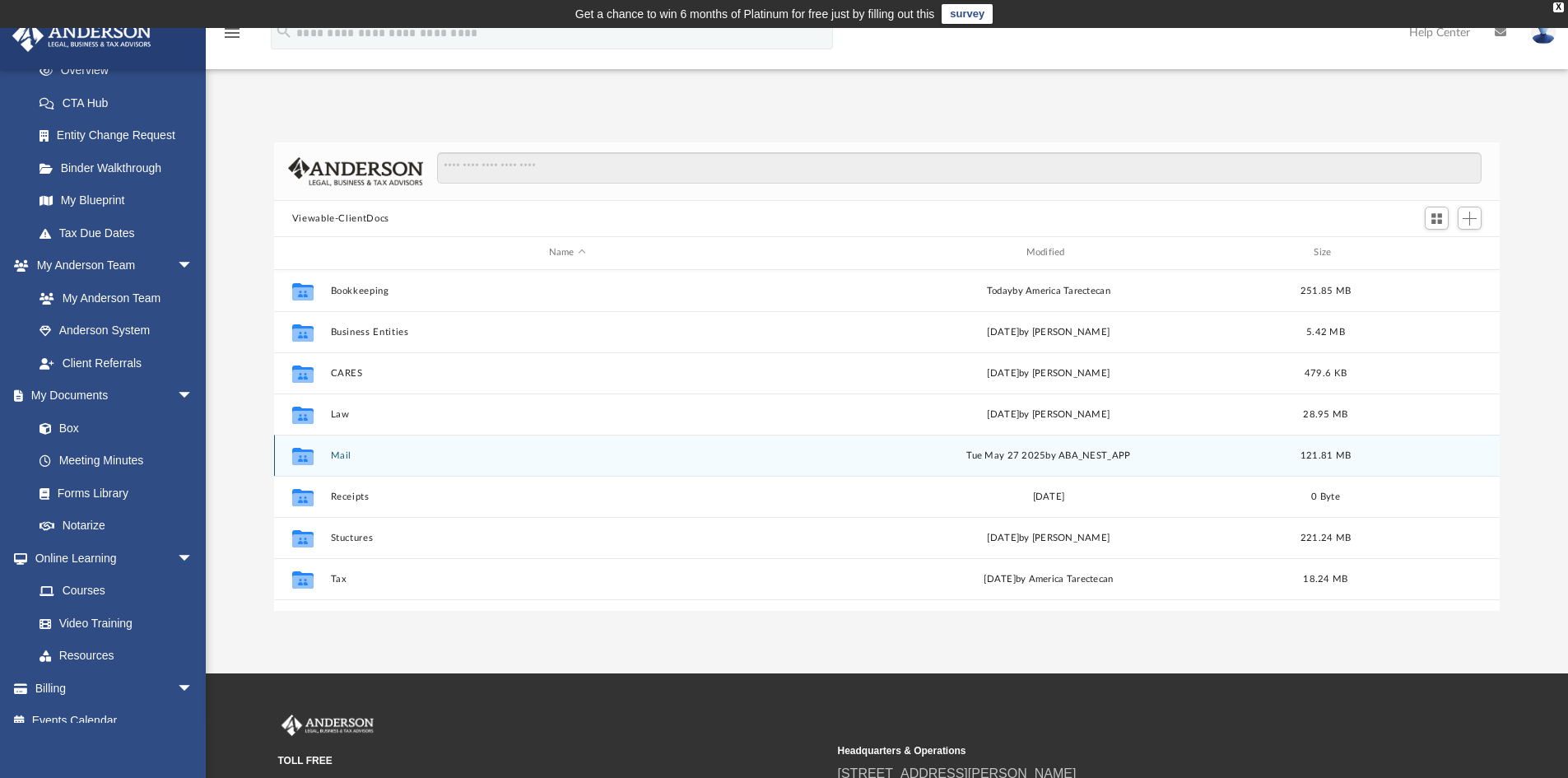
click at [337, 455] on button "Mail" at bounding box center [567, 455] width 474 height 11
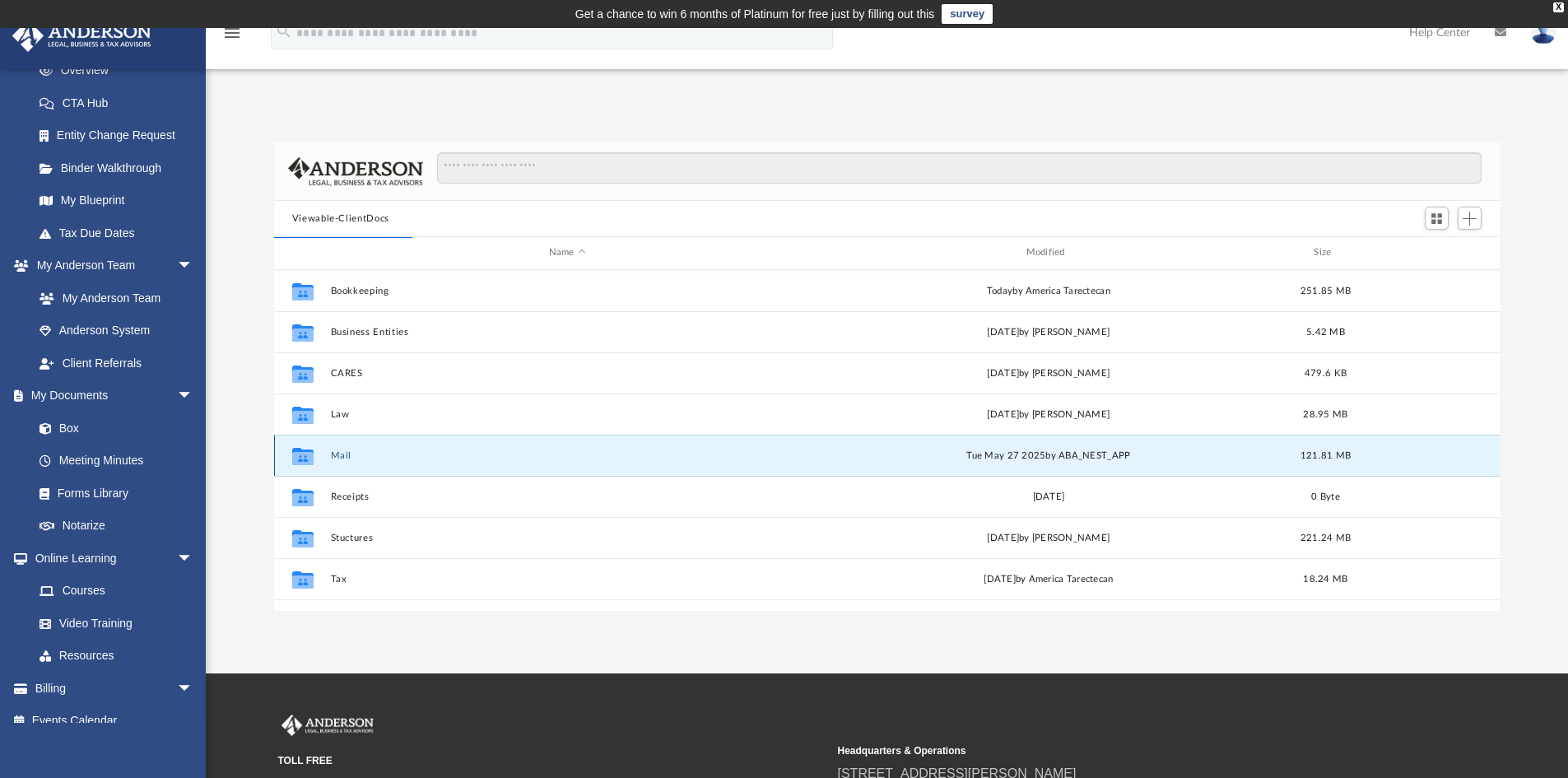
click at [337, 450] on button "Mail" at bounding box center [567, 455] width 474 height 11
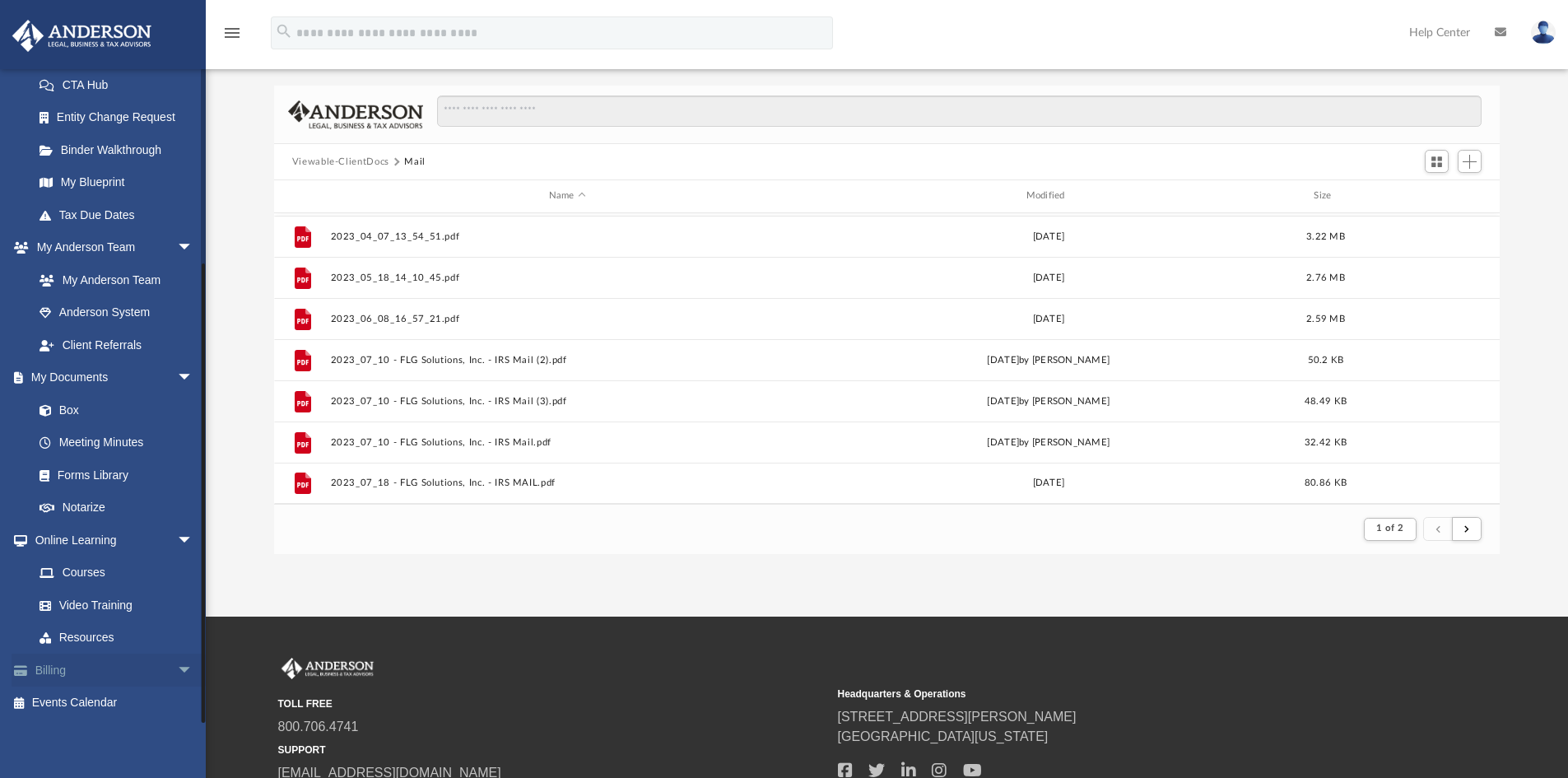
scroll to position [165, 0]
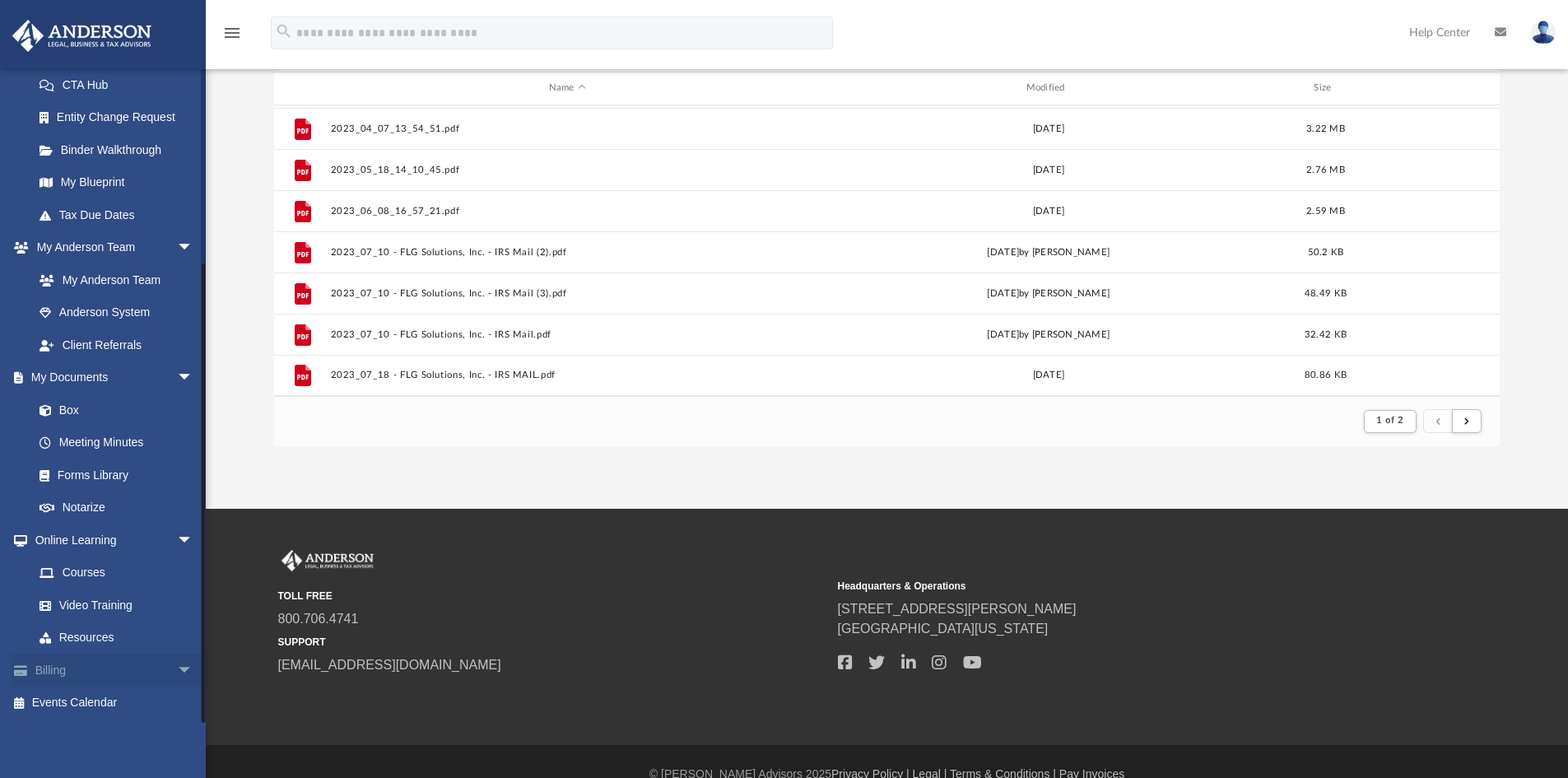
click at [53, 672] on link "Billing arrow_drop_down" at bounding box center [115, 670] width 207 height 33
click at [177, 665] on span "arrow_drop_down" at bounding box center [193, 671] width 33 height 34
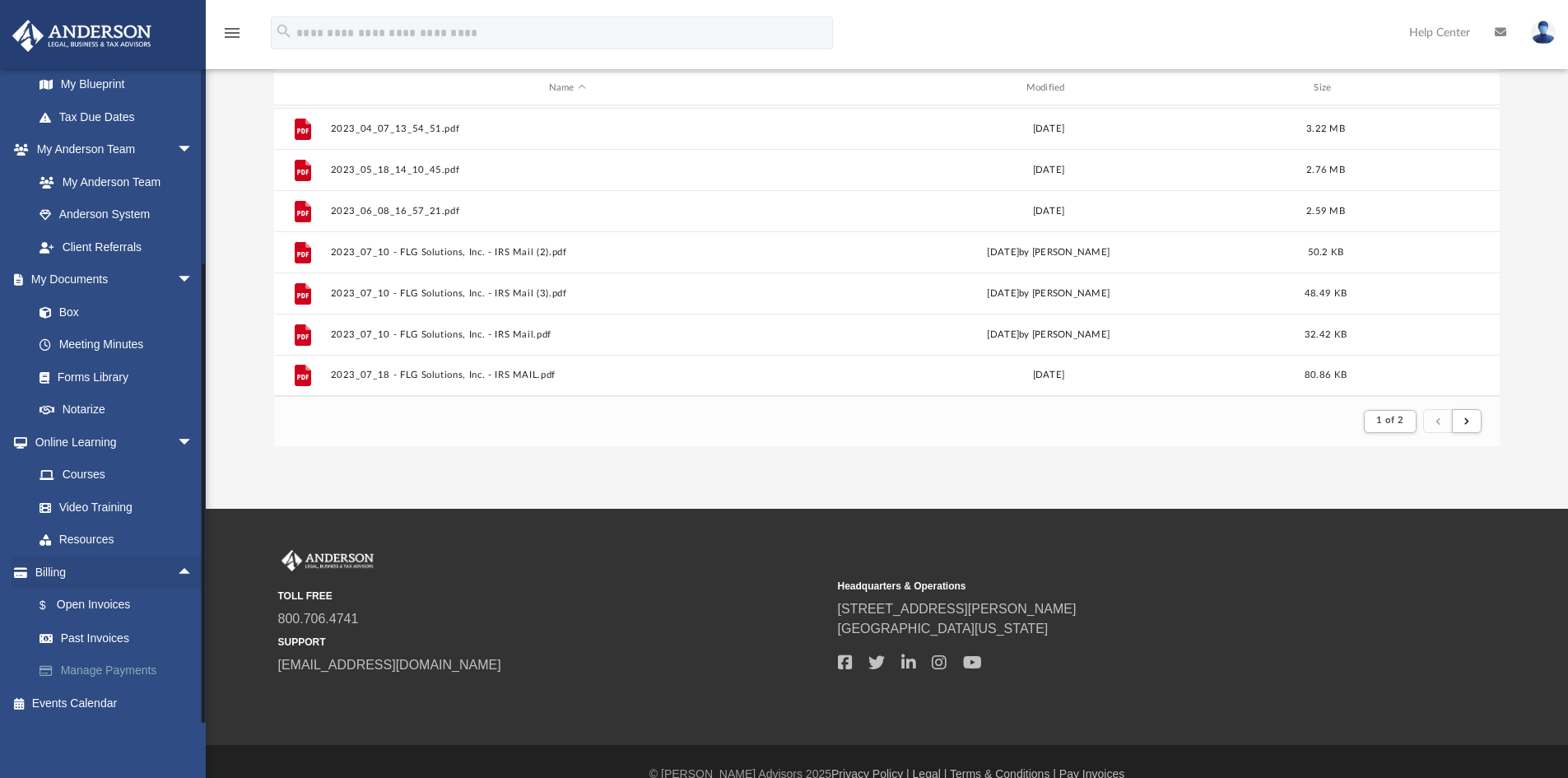
scroll to position [364, 0]
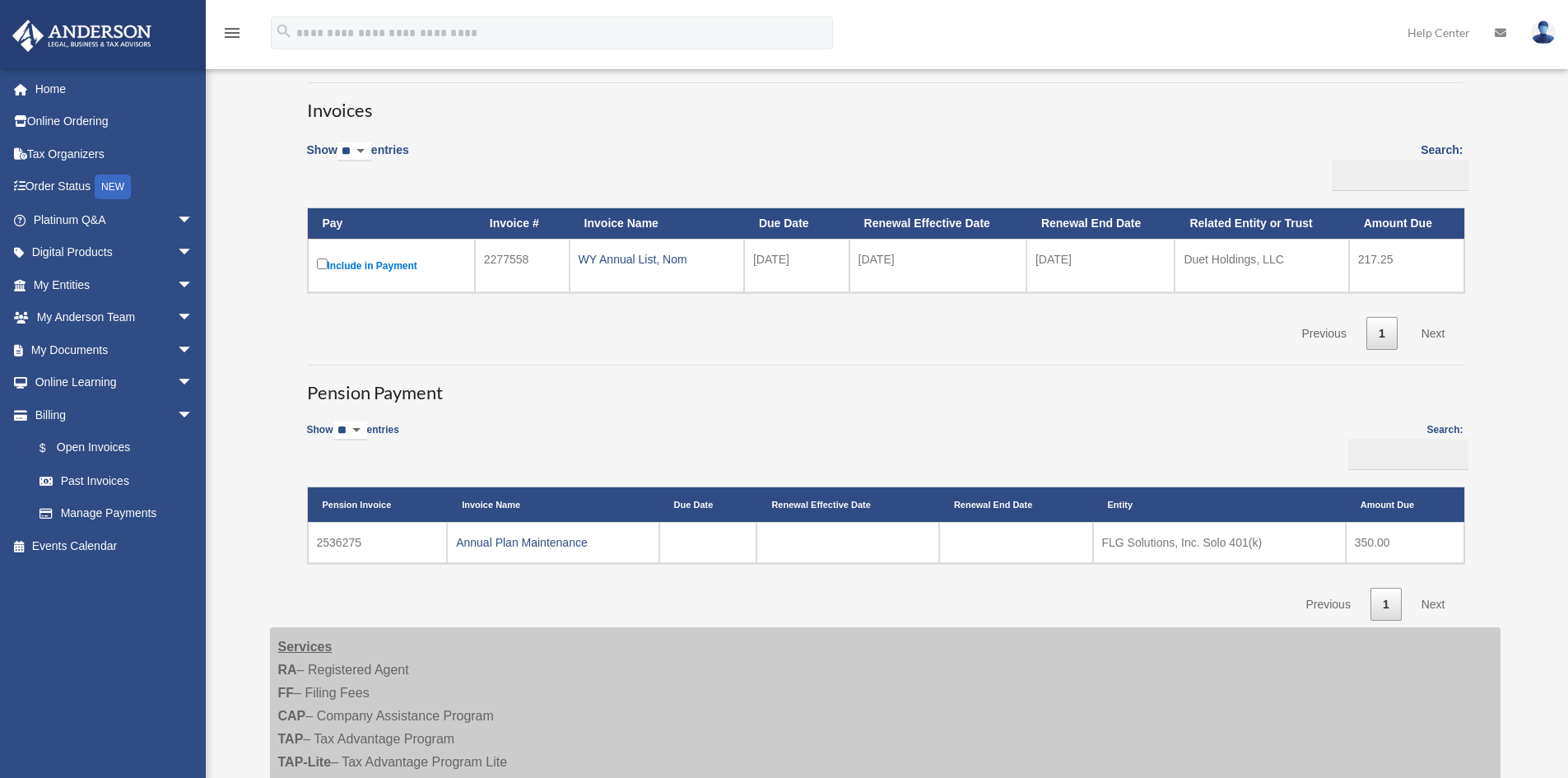
scroll to position [165, 0]
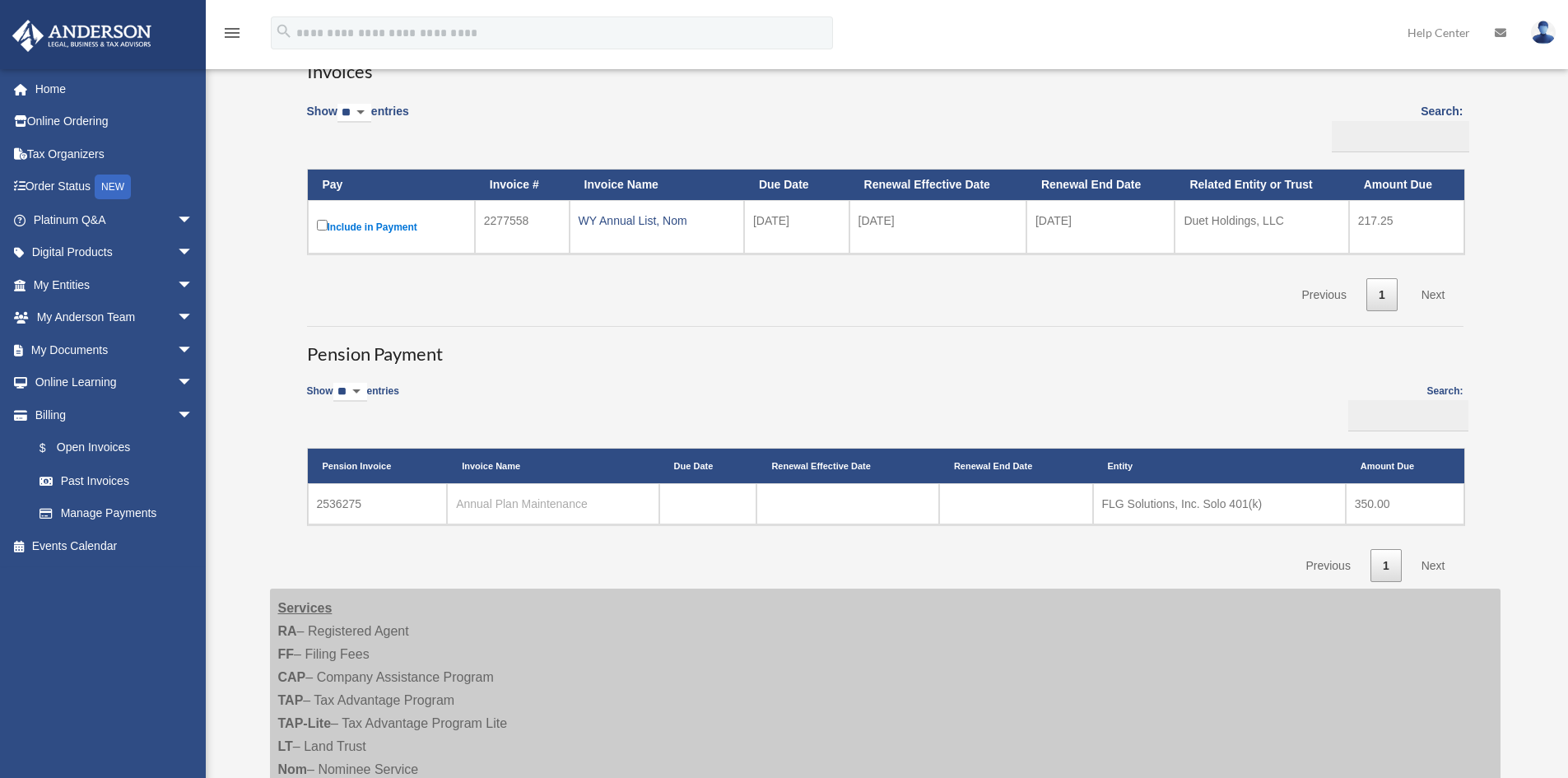
click at [517, 500] on link "Annual Plan Maintenance" at bounding box center [522, 504] width 132 height 14
drag, startPoint x: 369, startPoint y: 500, endPoint x: 316, endPoint y: 498, distance: 53.0
click at [317, 502] on td "2536275" at bounding box center [378, 503] width 140 height 41
copy td "2536275"
